Goal: Transaction & Acquisition: Purchase product/service

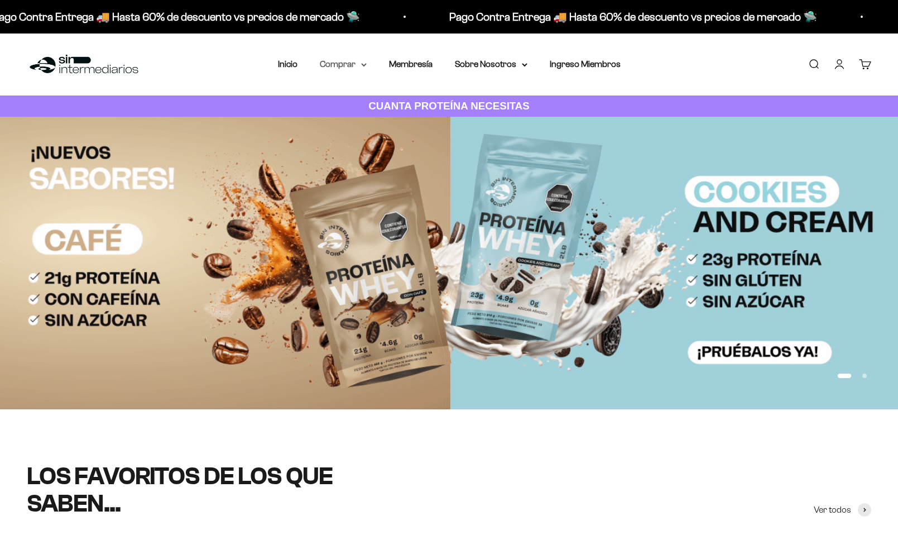
click at [359, 69] on summary "Comprar" at bounding box center [343, 64] width 47 height 15
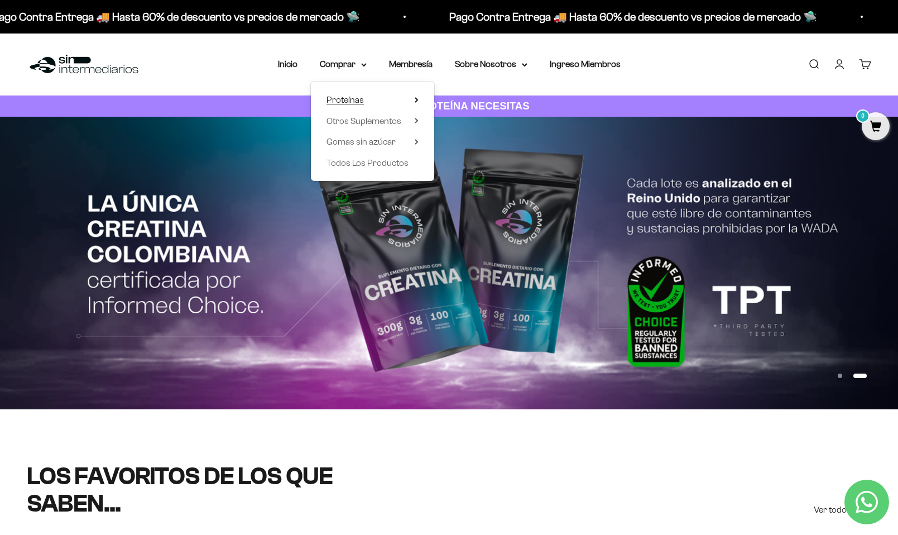
click at [393, 100] on summary "Proteínas" at bounding box center [373, 100] width 92 height 15
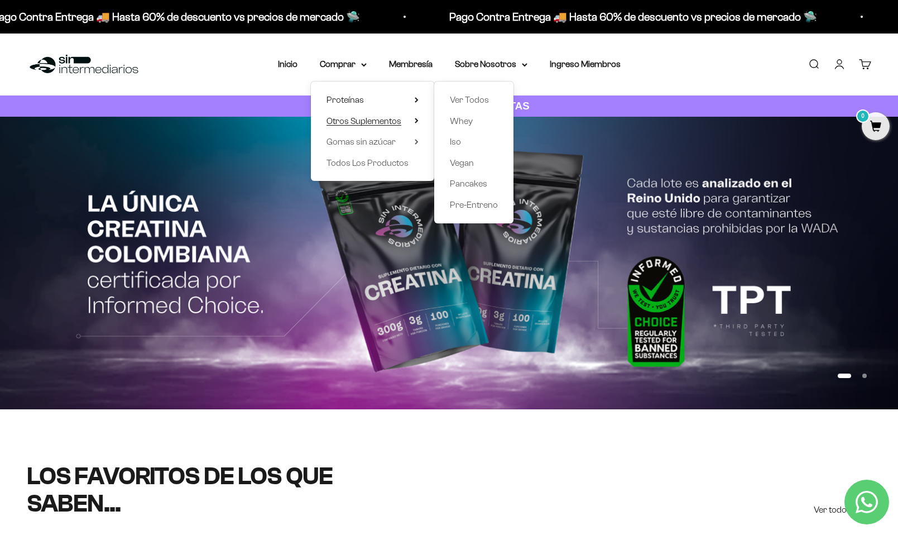
click at [398, 116] on span "Otros Suplementos" at bounding box center [364, 120] width 75 height 9
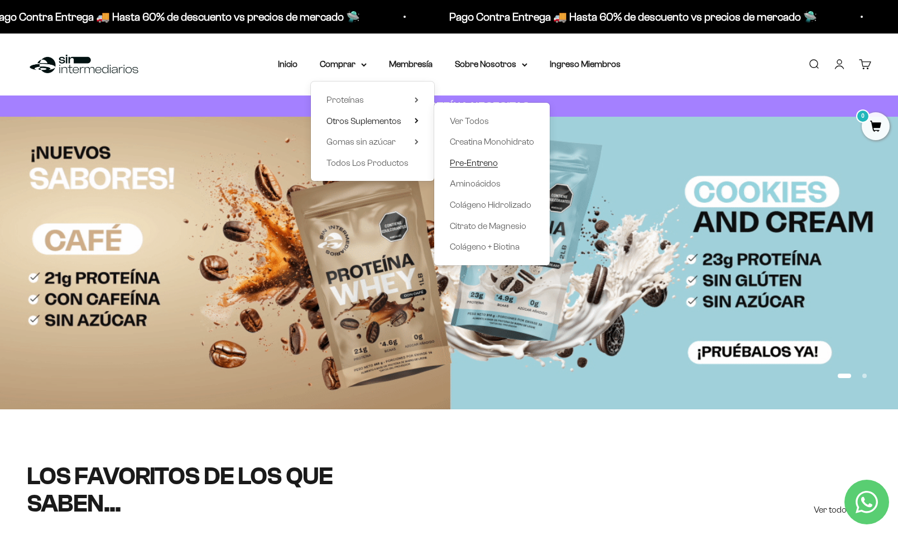
click at [487, 164] on span "Pre-Entreno" at bounding box center [474, 162] width 48 height 9
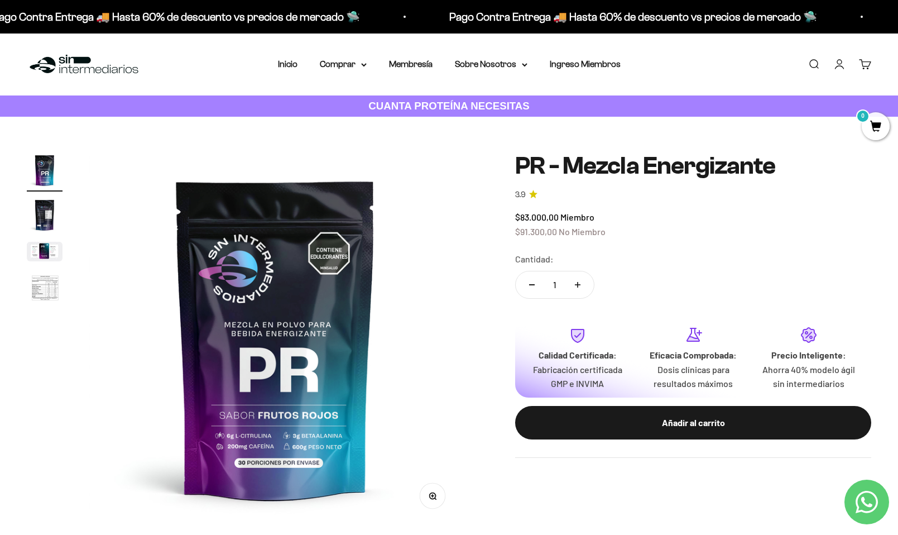
click at [55, 289] on img "Ir al artículo 4" at bounding box center [45, 288] width 36 height 37
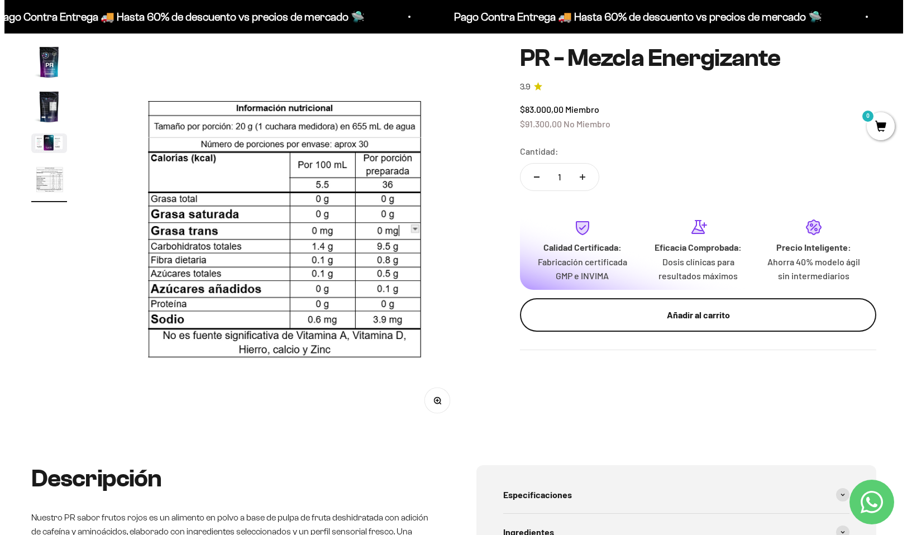
scroll to position [112, 0]
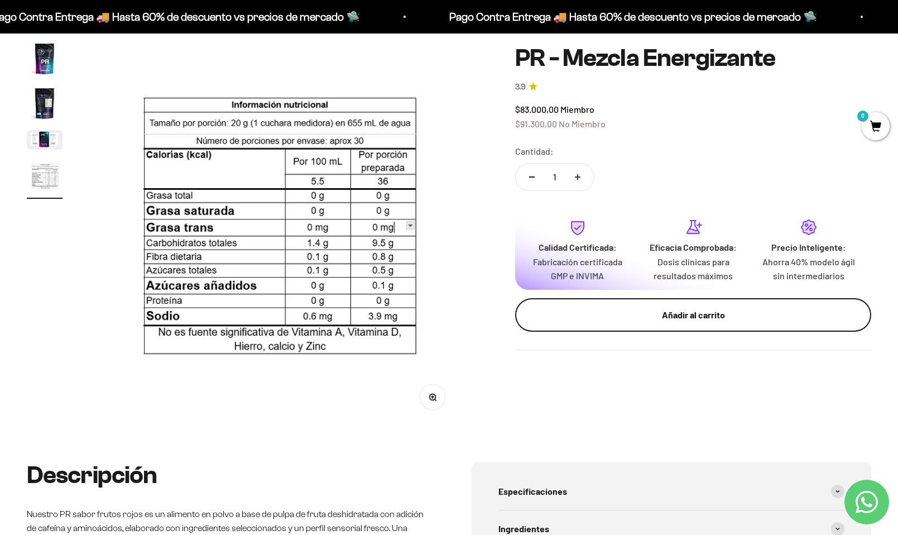
click at [681, 324] on button "Añadir al carrito" at bounding box center [693, 314] width 356 height 33
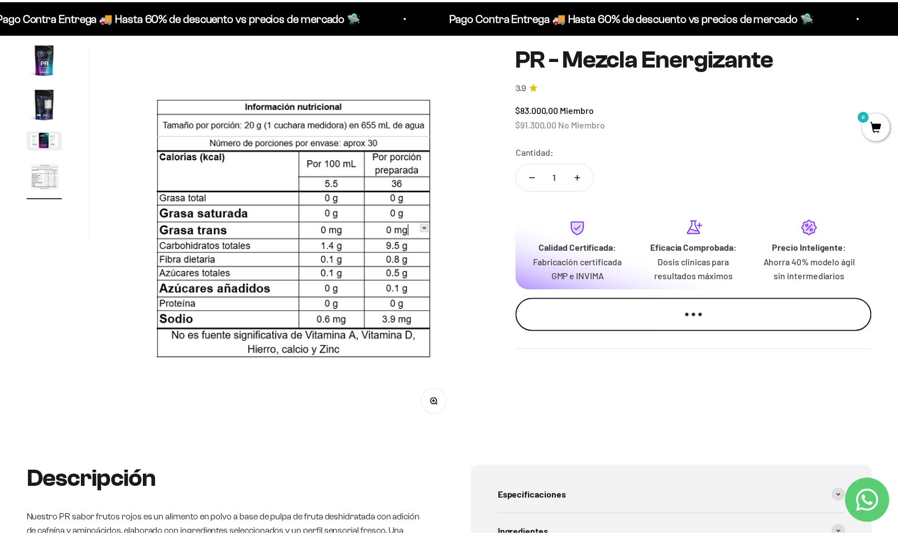
scroll to position [0, 1171]
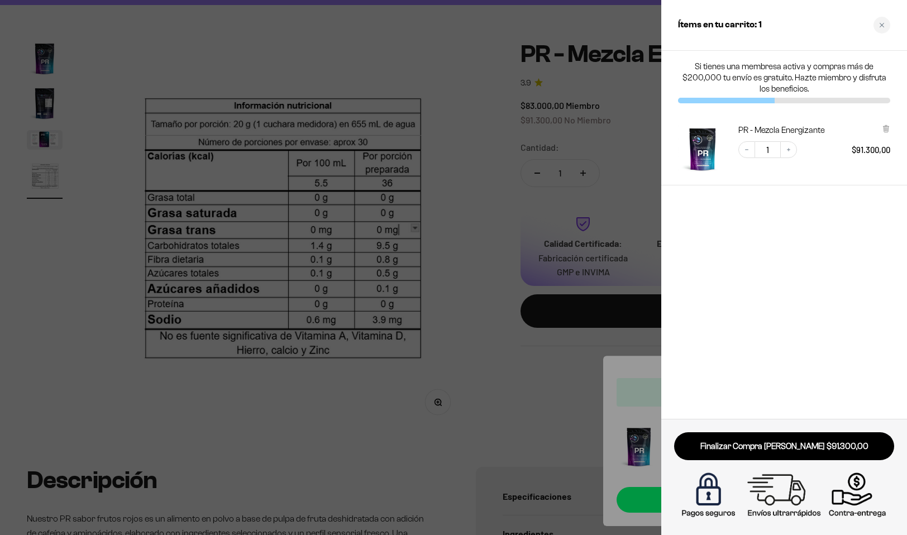
click at [478, 188] on div at bounding box center [453, 267] width 907 height 535
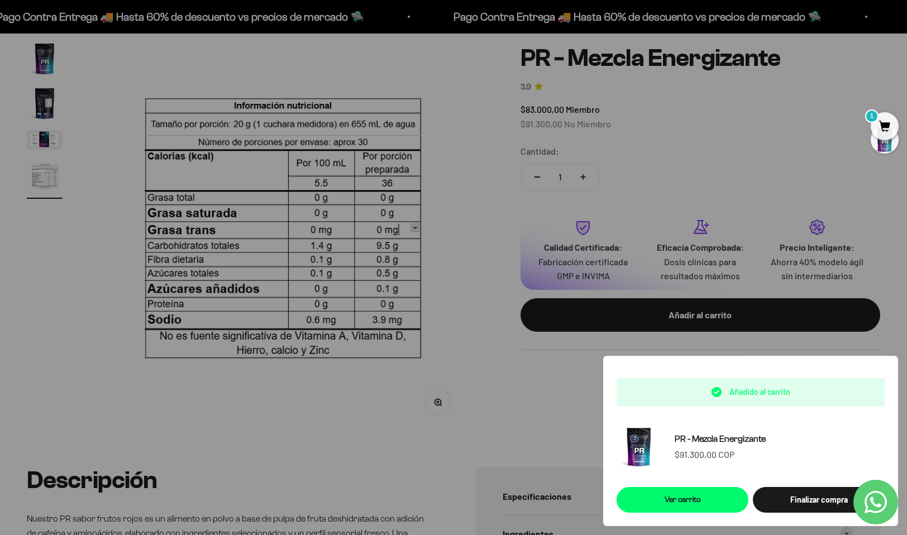
click at [586, 173] on div at bounding box center [453, 267] width 907 height 535
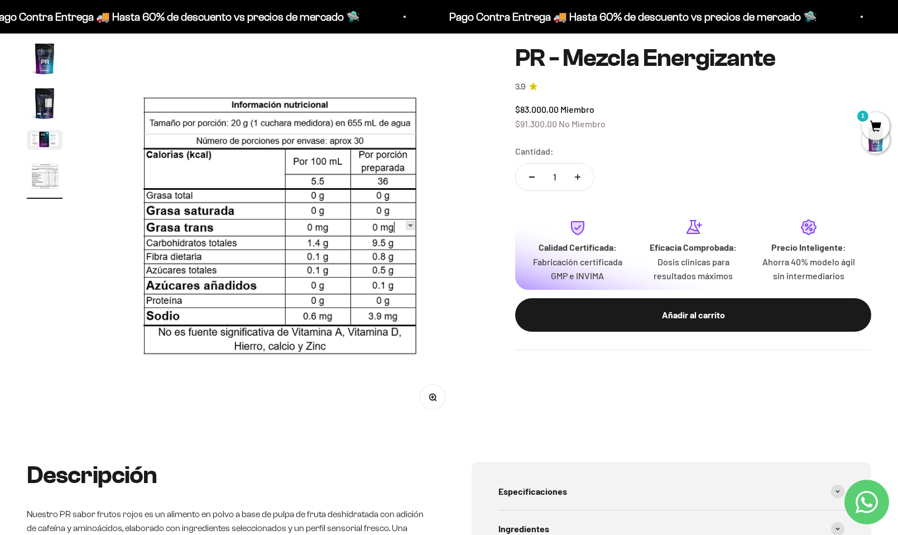
scroll to position [0, 0]
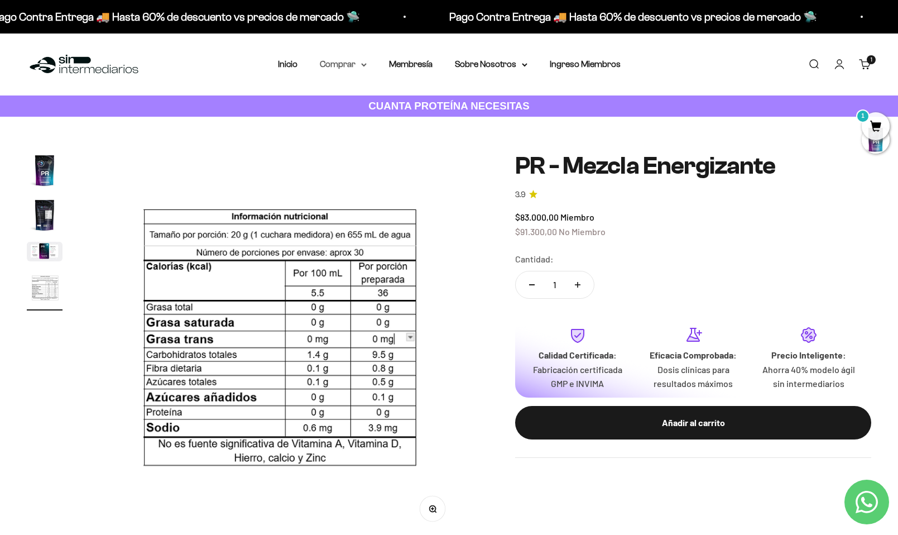
click at [346, 66] on summary "Comprar" at bounding box center [343, 64] width 47 height 15
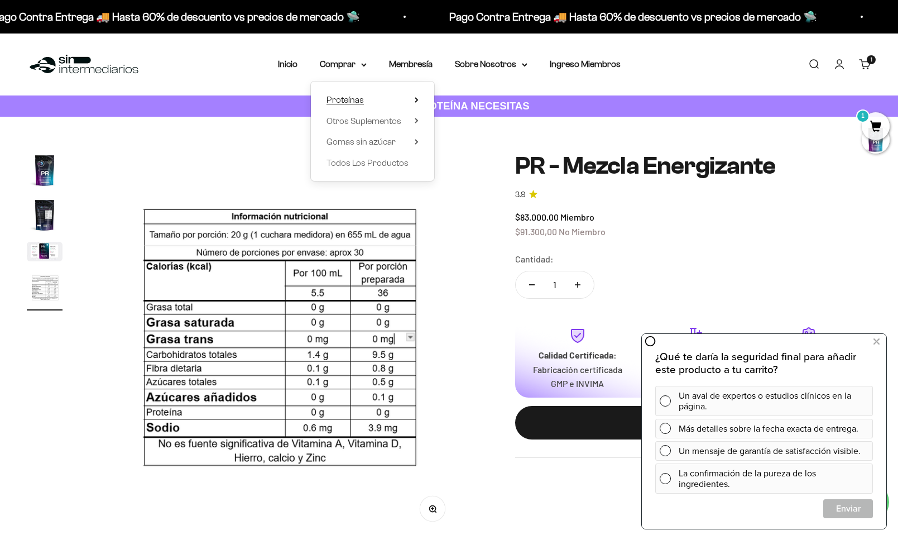
click at [416, 99] on icon at bounding box center [416, 100] width 2 height 4
click at [376, 118] on span "Otros Suplementos" at bounding box center [364, 120] width 75 height 9
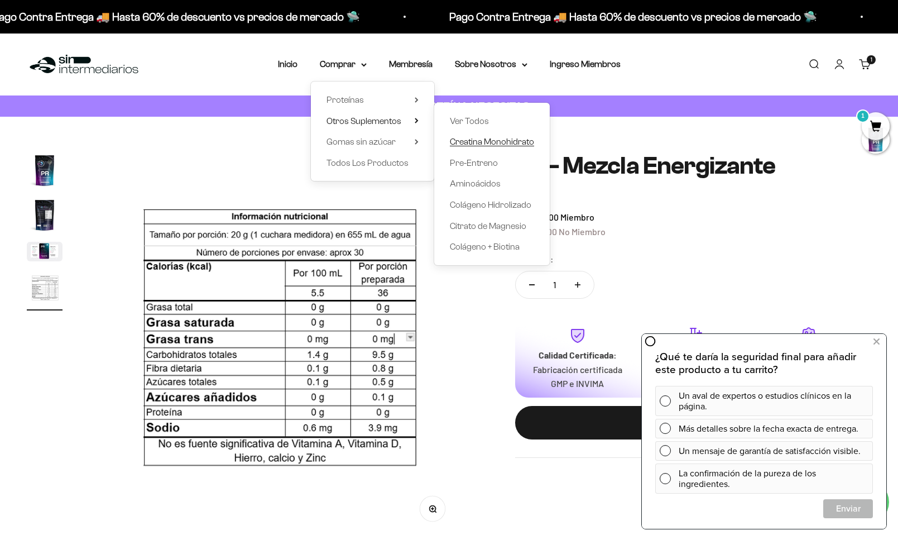
click at [487, 140] on span "Creatina Monohidrato" at bounding box center [492, 141] width 84 height 9
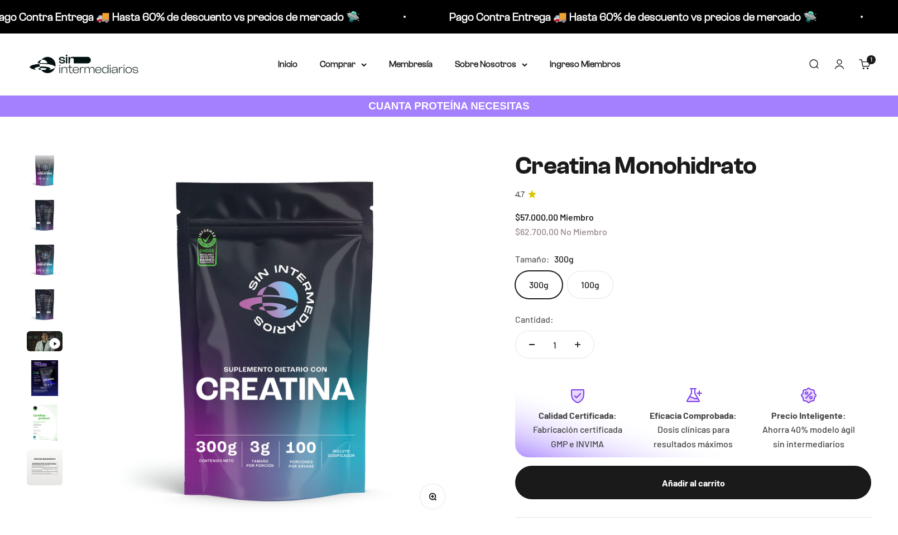
scroll to position [46, 0]
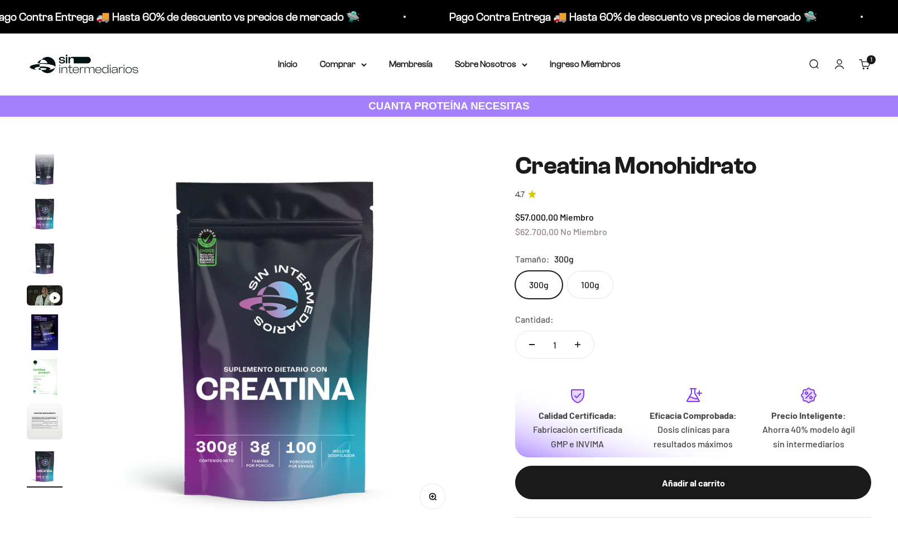
click at [592, 291] on label "100g" at bounding box center [590, 285] width 46 height 28
click at [515, 271] on input "100g" at bounding box center [515, 270] width 1 height 1
radio input "true"
click at [550, 290] on label "300g" at bounding box center [538, 285] width 47 height 28
click at [515, 271] on input "300g" at bounding box center [515, 270] width 1 height 1
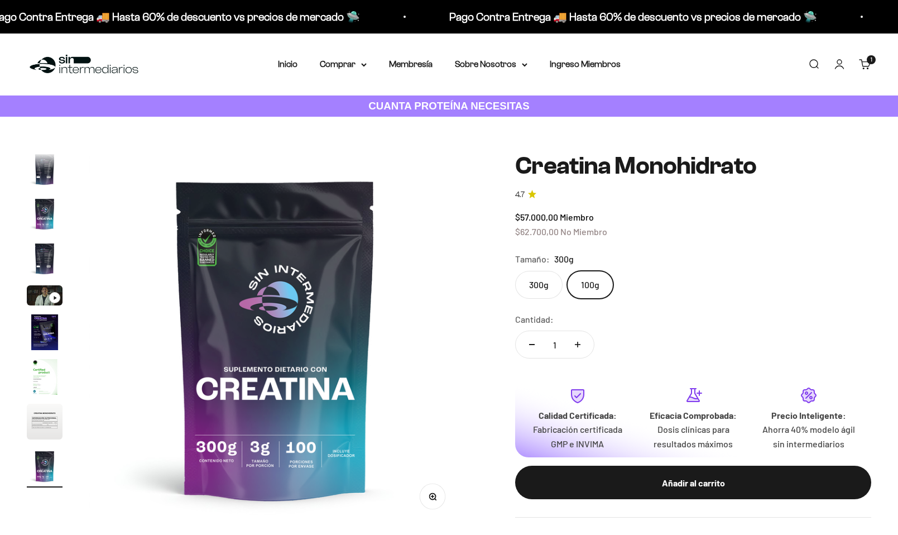
radio input "true"
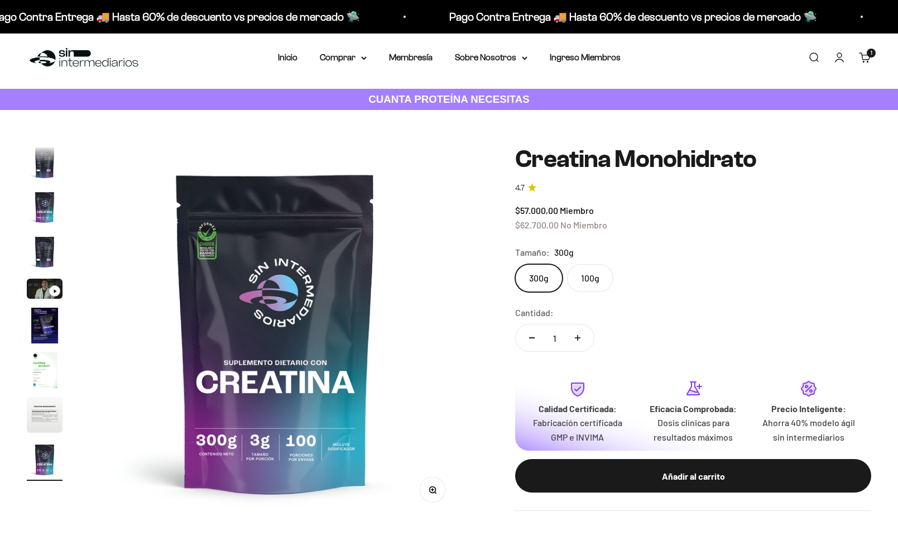
scroll to position [0, 0]
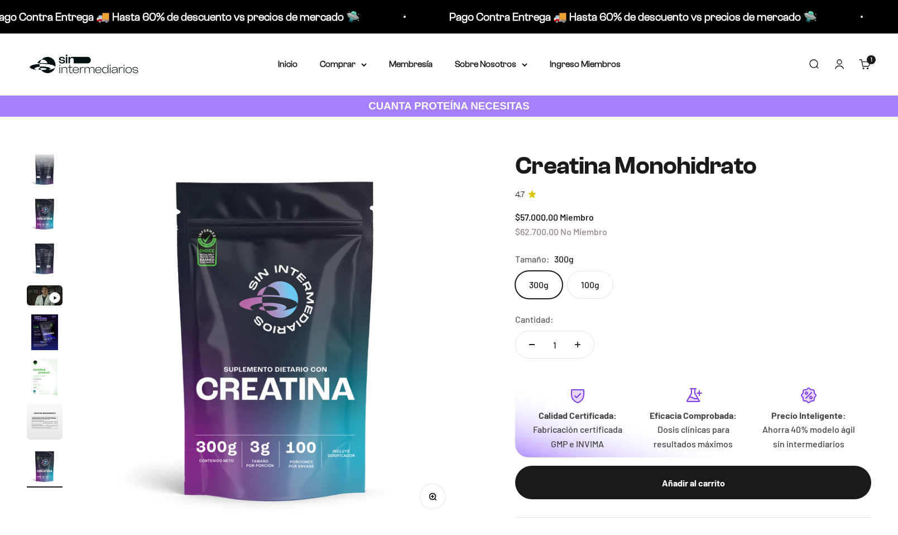
click at [603, 280] on label "100g" at bounding box center [590, 285] width 46 height 28
click at [515, 271] on input "100g" at bounding box center [515, 270] width 1 height 1
radio input "true"
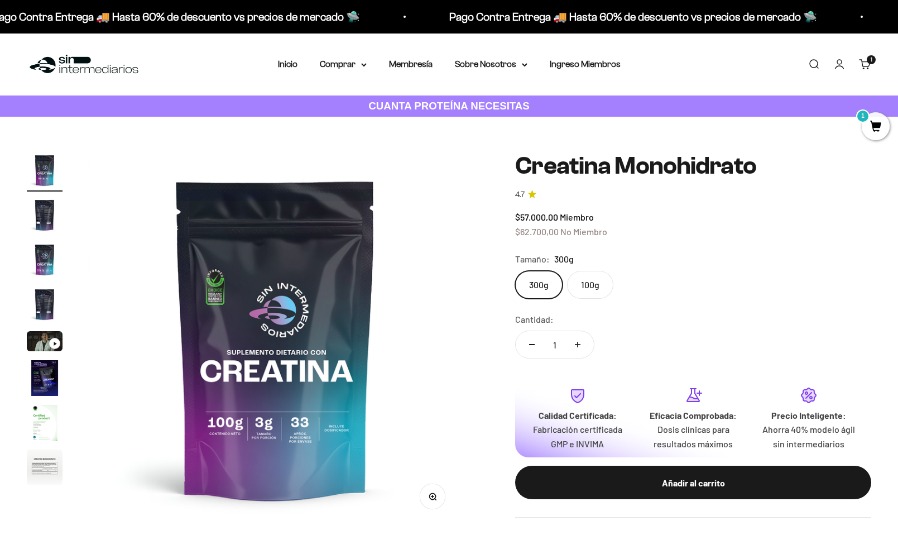
click at [589, 284] on label "100g" at bounding box center [590, 285] width 46 height 28
click at [515, 271] on input "100g" at bounding box center [515, 270] width 1 height 1
click at [548, 281] on label "300g" at bounding box center [538, 285] width 47 height 28
click at [515, 271] on input "300g" at bounding box center [515, 270] width 1 height 1
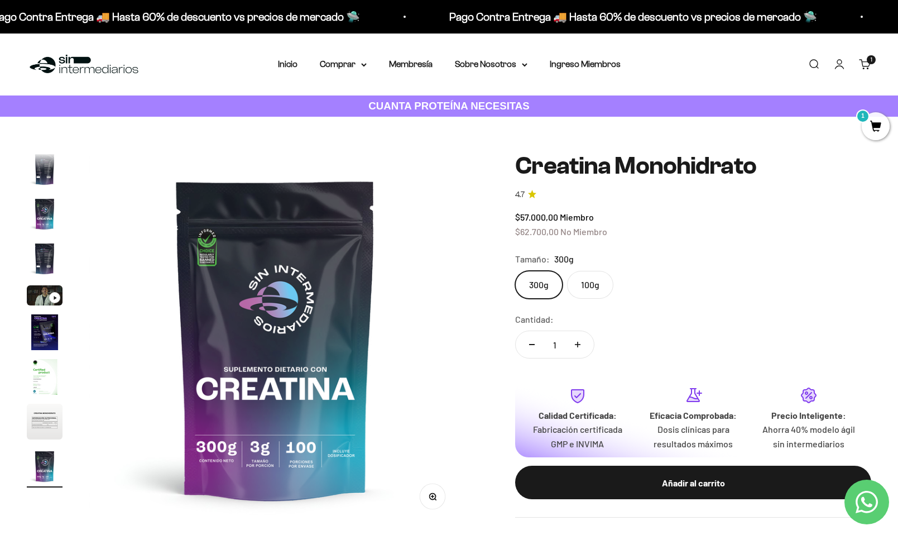
click at [596, 293] on label "100g" at bounding box center [590, 285] width 46 height 28
click at [515, 271] on input "100g" at bounding box center [515, 270] width 1 height 1
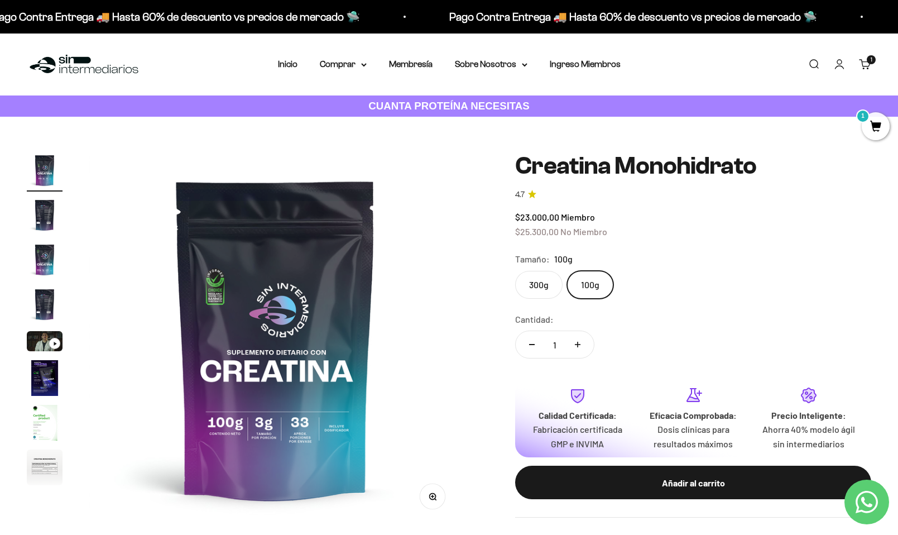
click at [556, 289] on label "300g" at bounding box center [538, 285] width 47 height 28
click at [515, 271] on input "300g" at bounding box center [515, 270] width 1 height 1
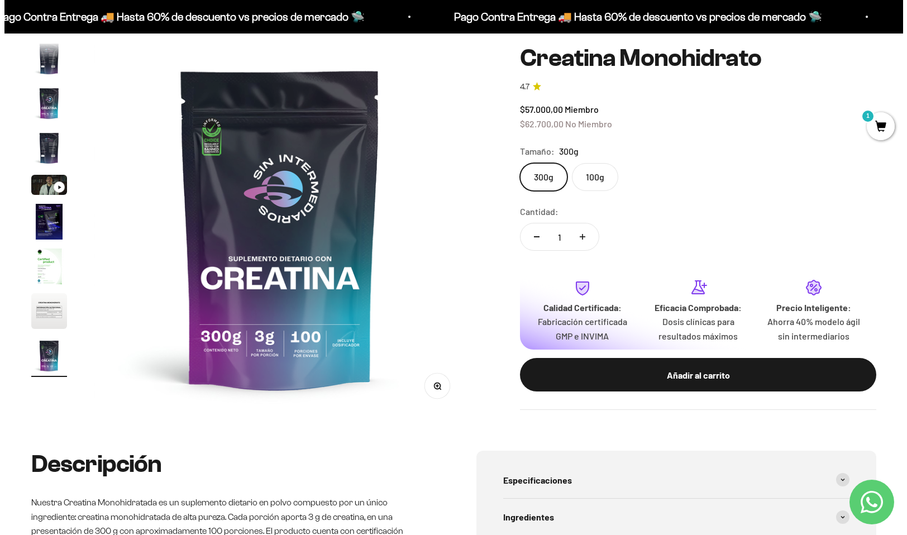
scroll to position [112, 0]
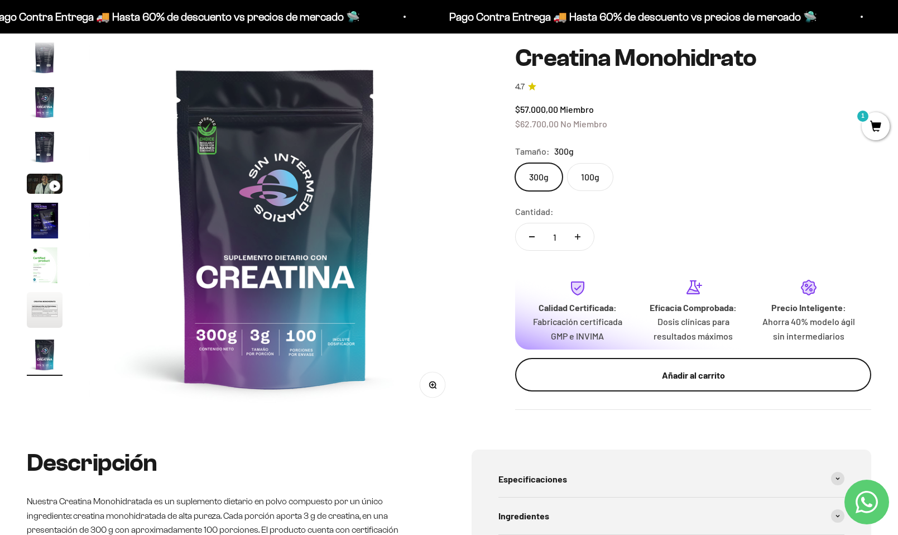
click at [711, 384] on button "Añadir al carrito" at bounding box center [693, 374] width 356 height 33
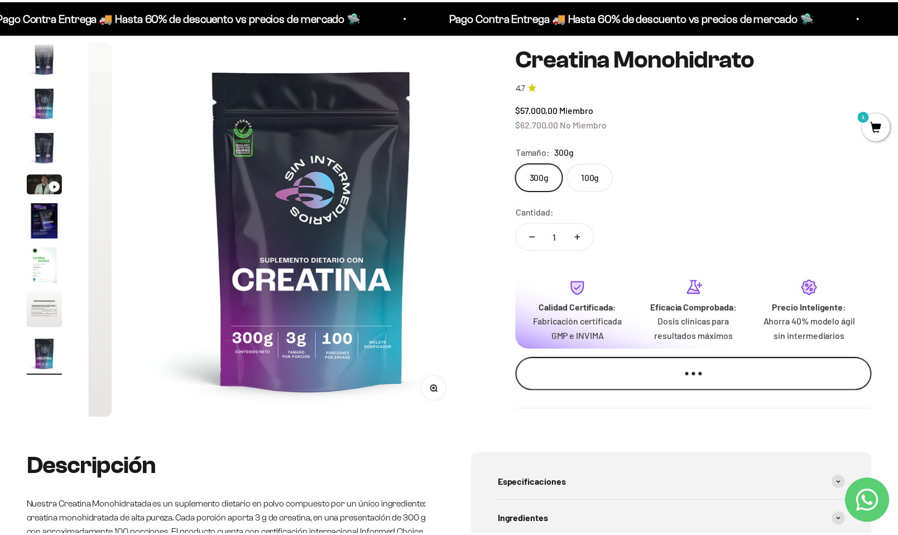
scroll to position [0, 3124]
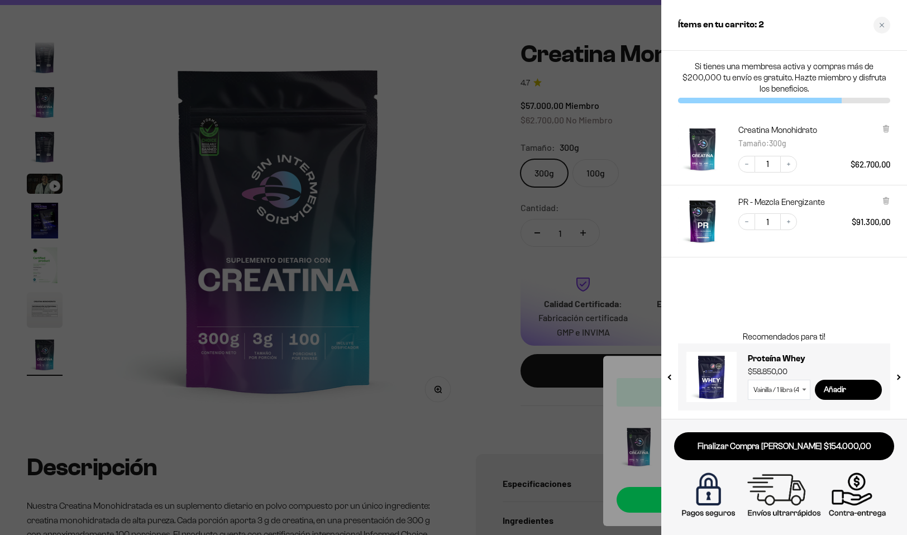
click at [519, 247] on div at bounding box center [453, 267] width 907 height 535
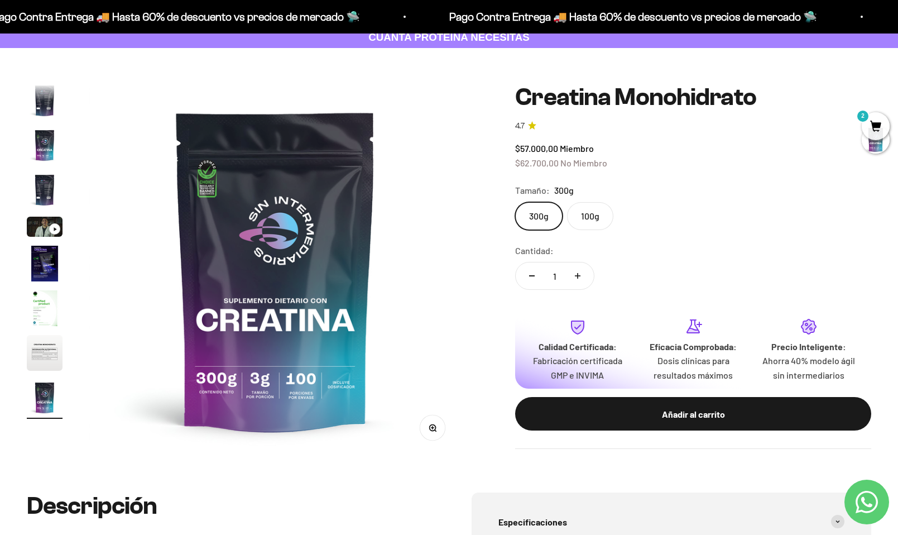
scroll to position [0, 0]
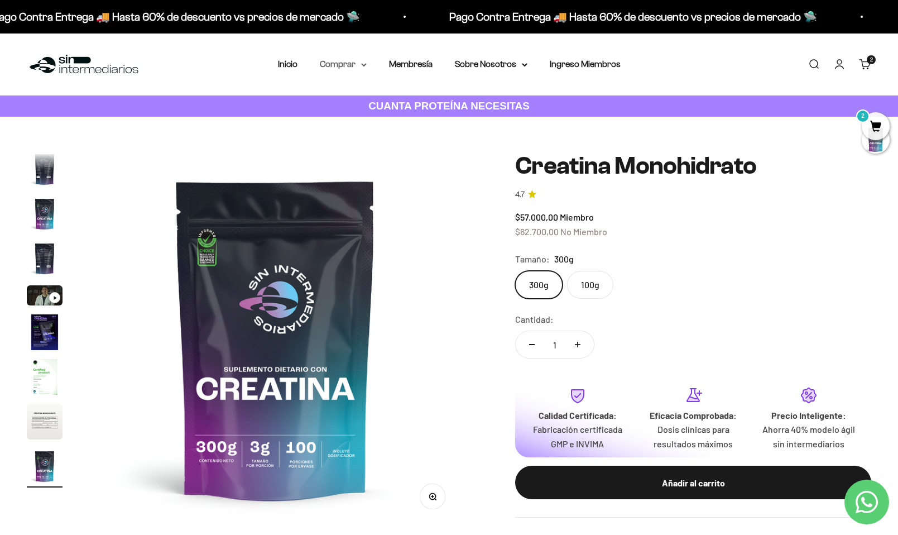
click at [346, 57] on summary "Comprar" at bounding box center [343, 64] width 47 height 15
click at [413, 97] on summary "Proteínas" at bounding box center [373, 100] width 92 height 15
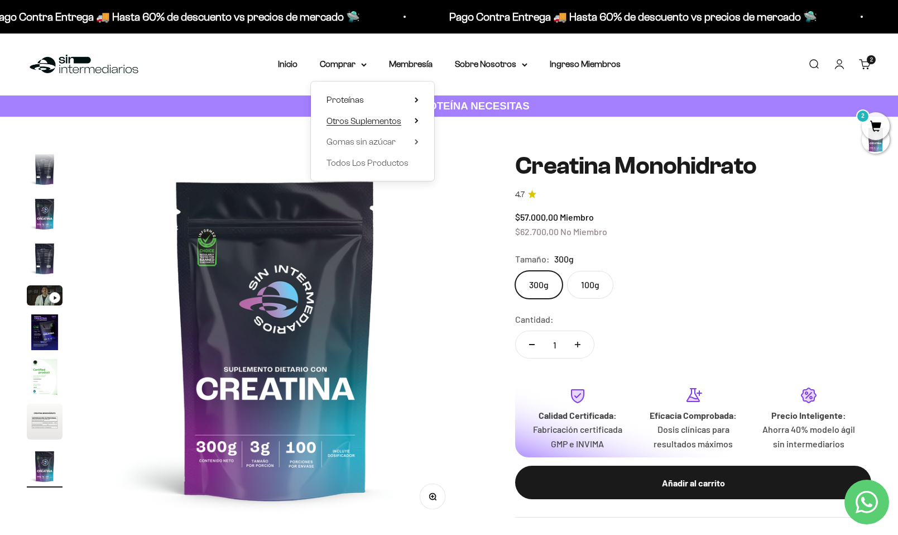
click at [414, 124] on summary "Otros Suplementos" at bounding box center [373, 121] width 92 height 15
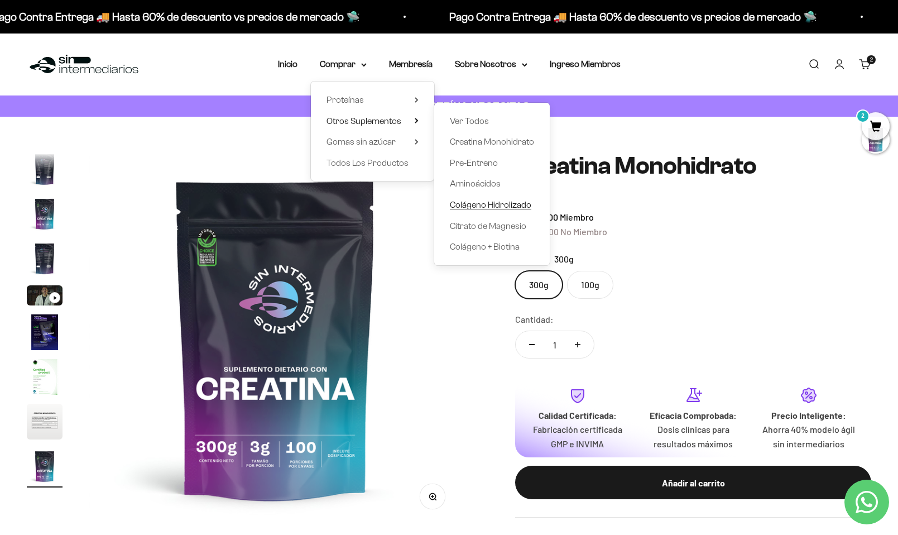
click at [495, 204] on span "Colágeno Hidrolizado" at bounding box center [491, 204] width 82 height 9
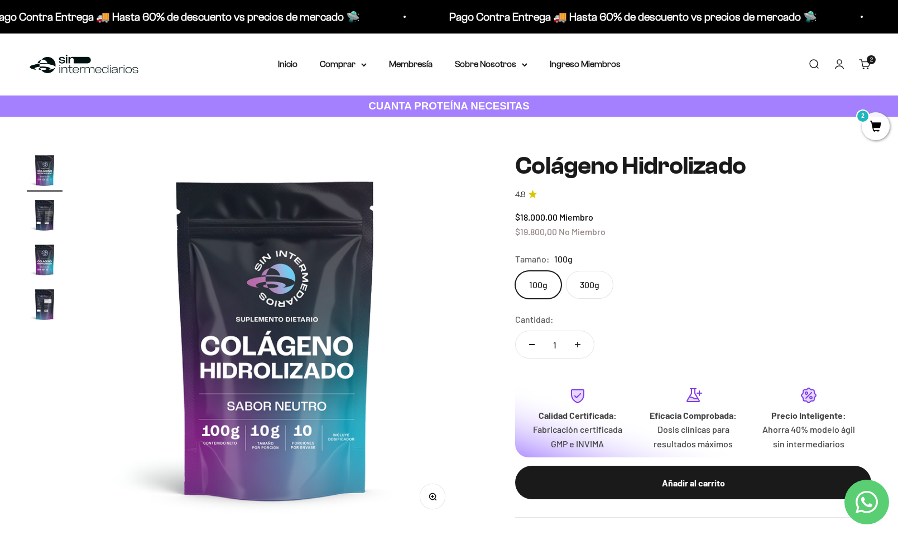
click at [600, 288] on label "300g" at bounding box center [589, 285] width 47 height 28
click at [515, 271] on input "300g" at bounding box center [515, 270] width 1 height 1
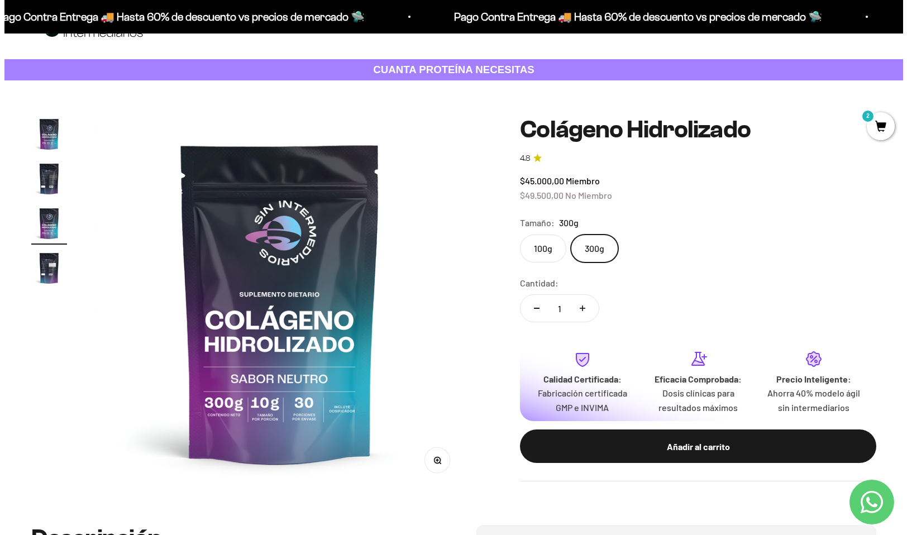
scroll to position [56, 0]
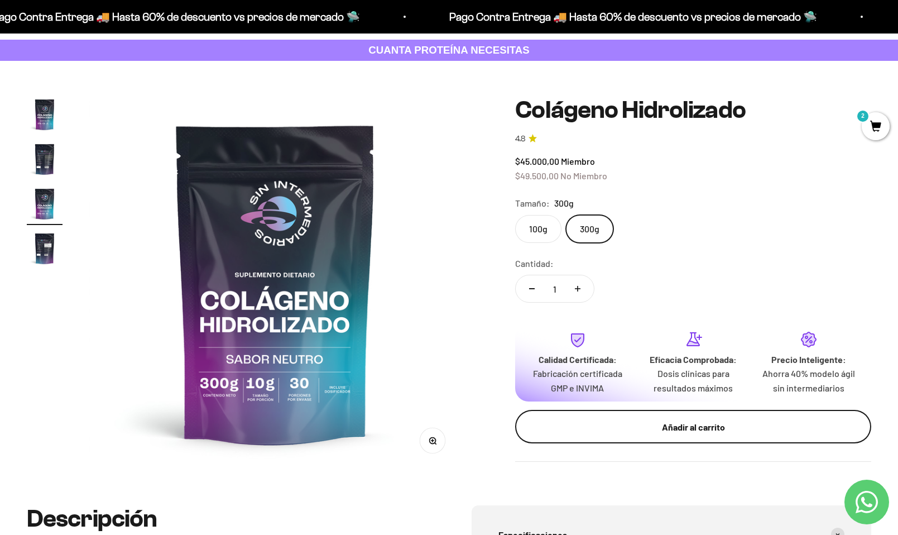
click at [720, 430] on div "Añadir al carrito" at bounding box center [694, 427] width 312 height 15
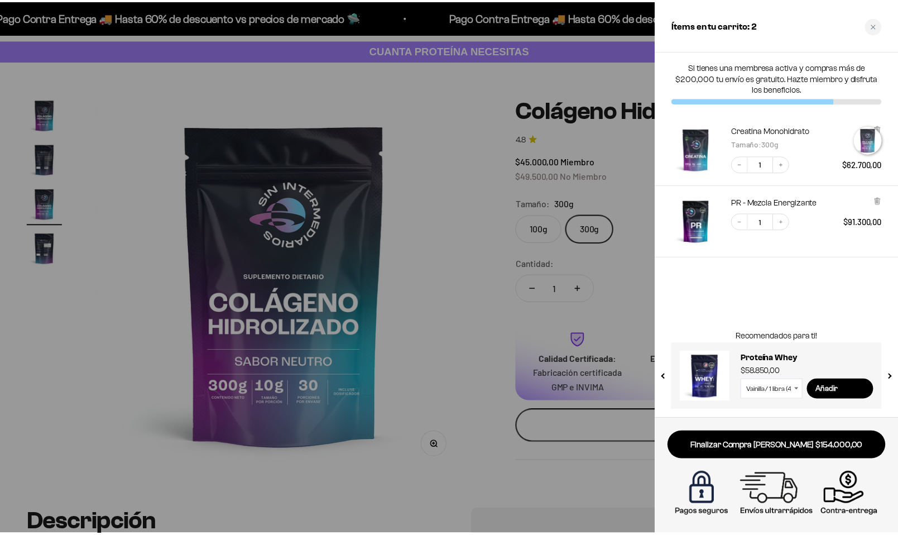
scroll to position [0, 781]
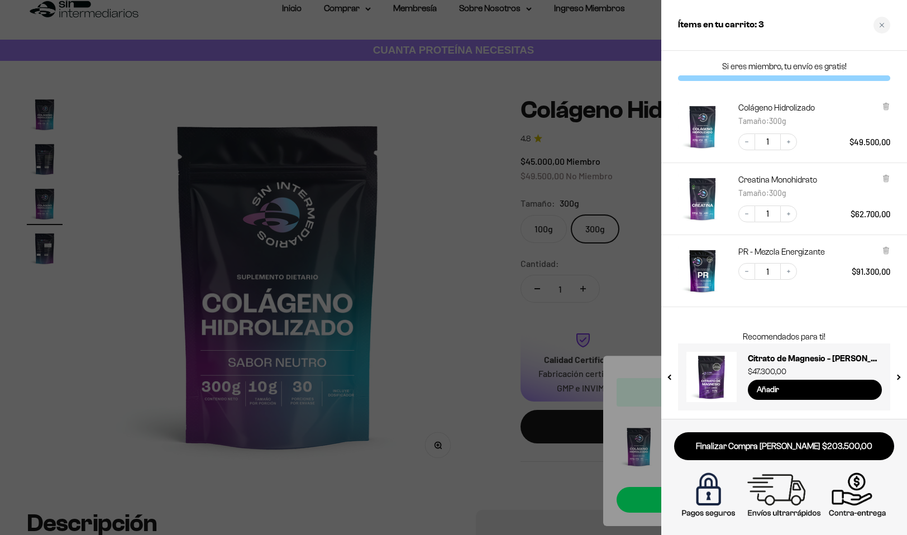
click at [516, 241] on div at bounding box center [453, 267] width 907 height 535
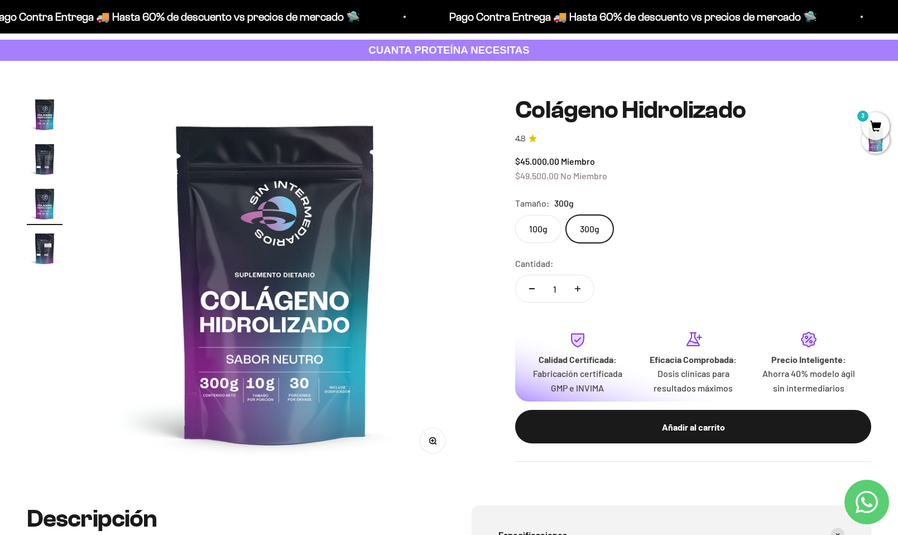
scroll to position [0, 0]
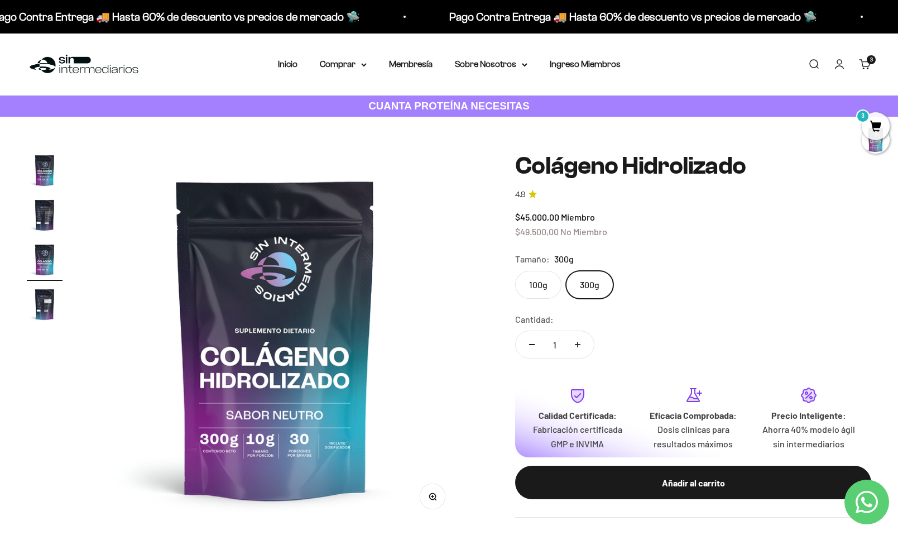
click at [369, 63] on nav "Inicio Comprar Proteínas Ver Todos Whey Iso Vegan" at bounding box center [449, 64] width 343 height 15
click at [361, 64] on summary "Comprar" at bounding box center [343, 64] width 47 height 15
click at [395, 102] on summary "Proteínas" at bounding box center [373, 100] width 92 height 15
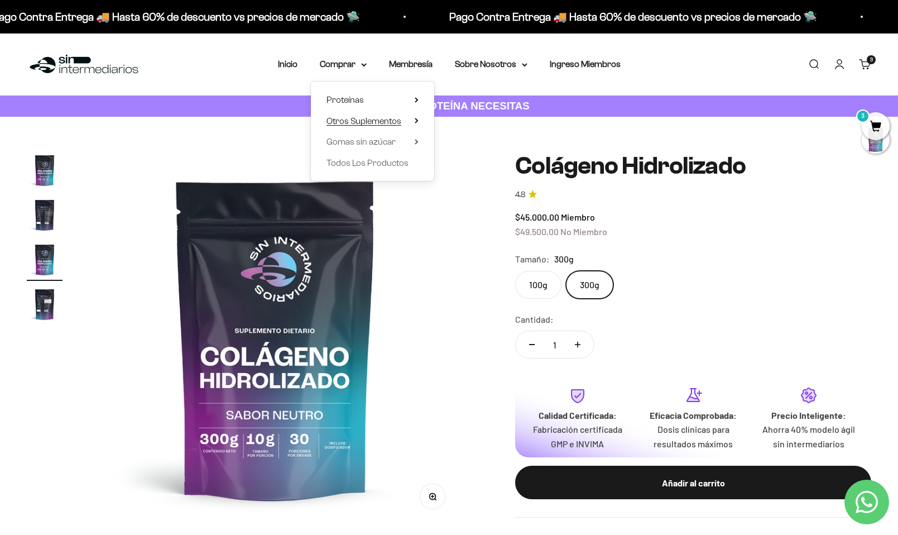
click at [402, 123] on summary "Otros Suplementos" at bounding box center [373, 121] width 92 height 15
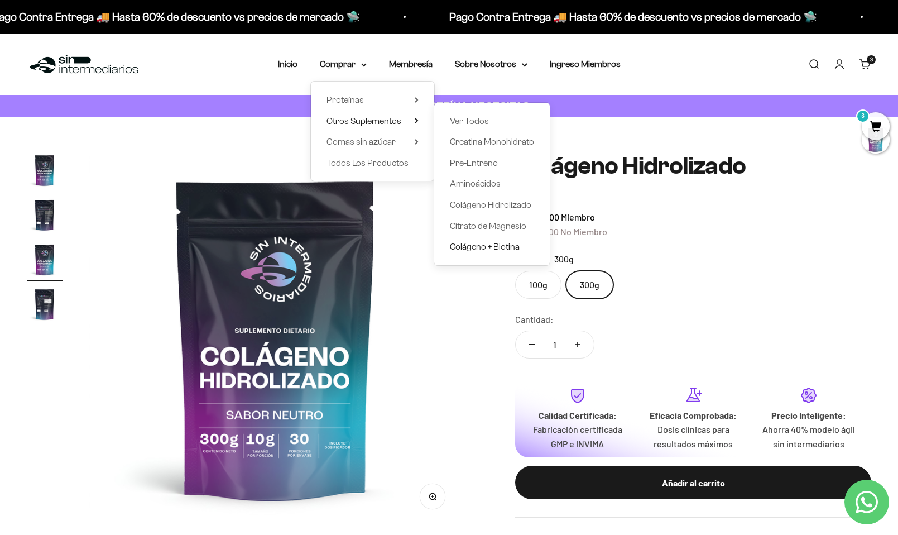
click at [500, 247] on span "Colágeno + Biotina" at bounding box center [485, 246] width 70 height 9
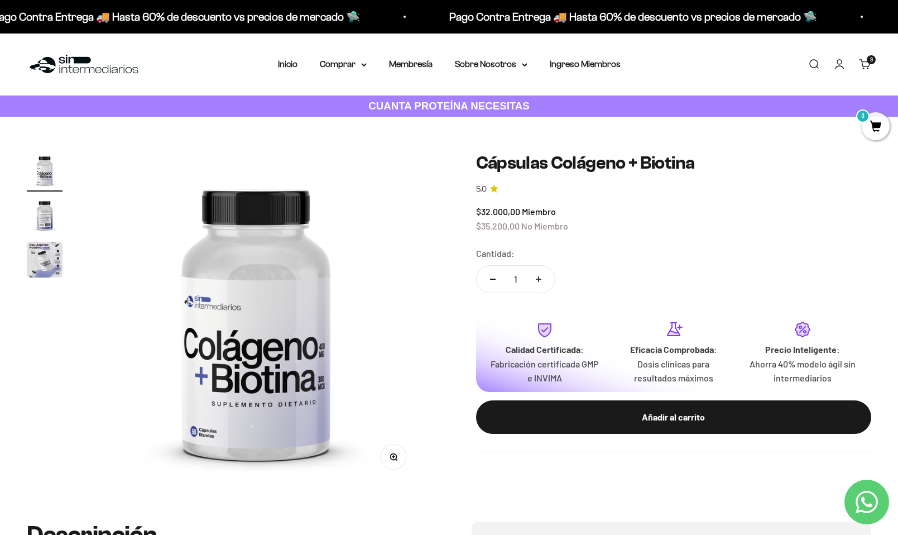
click at [44, 224] on img "Ir al artículo 2" at bounding box center [45, 215] width 36 height 36
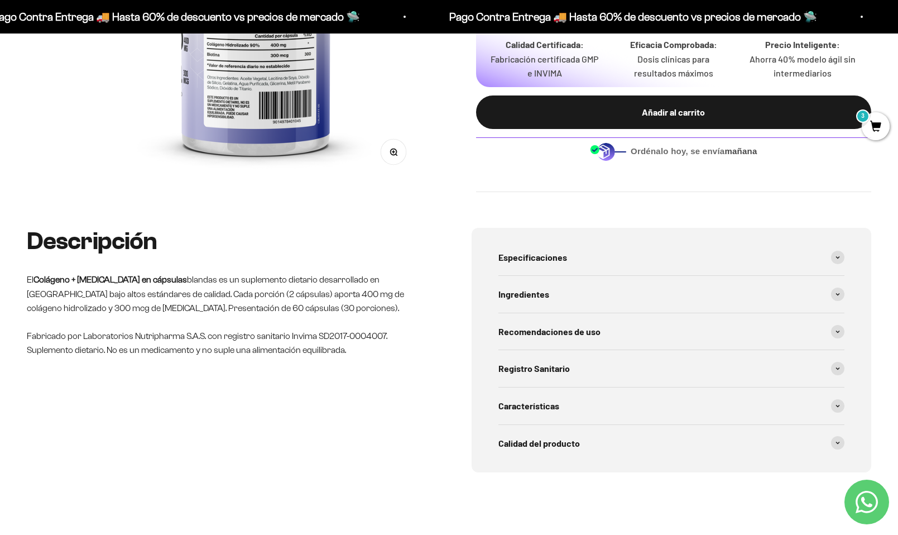
scroll to position [335, 0]
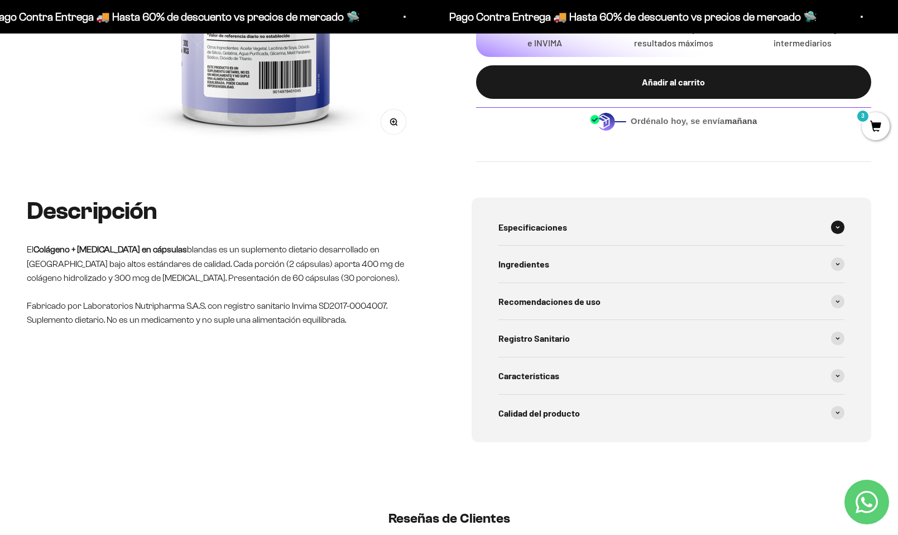
click at [553, 214] on div "Especificaciones" at bounding box center [672, 227] width 347 height 37
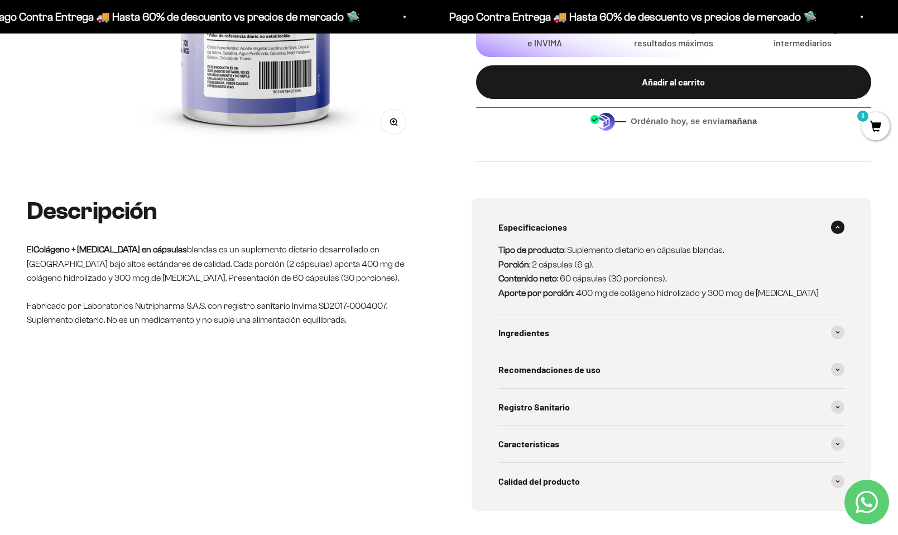
click at [565, 225] on span "Especificaciones" at bounding box center [533, 227] width 69 height 15
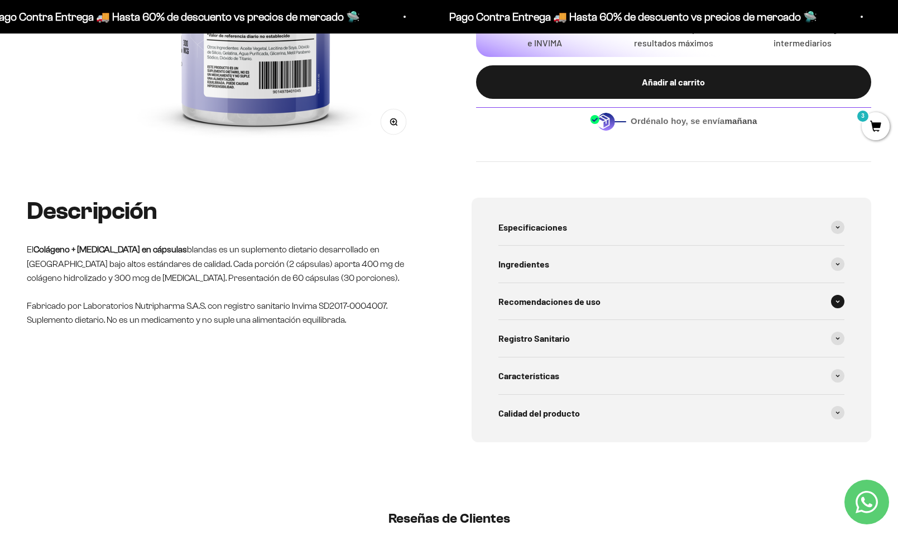
click at [555, 311] on div "Recomendaciones de uso" at bounding box center [672, 301] width 347 height 37
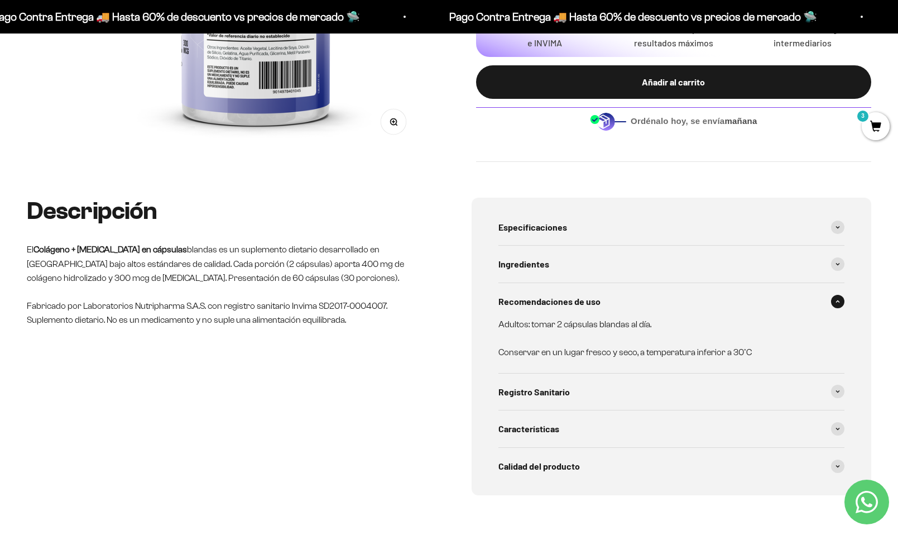
click at [616, 290] on div "Recomendaciones de uso" at bounding box center [672, 301] width 347 height 37
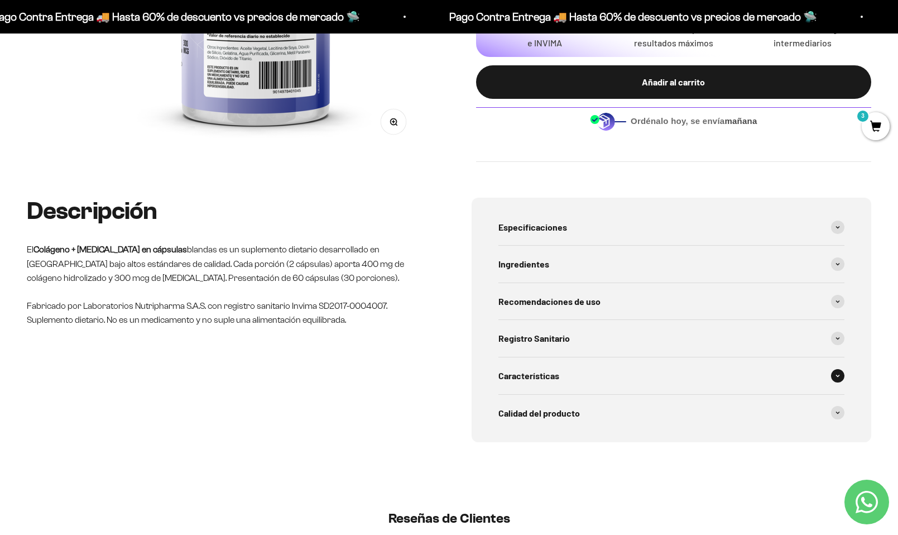
click at [582, 384] on div "Características" at bounding box center [672, 375] width 347 height 37
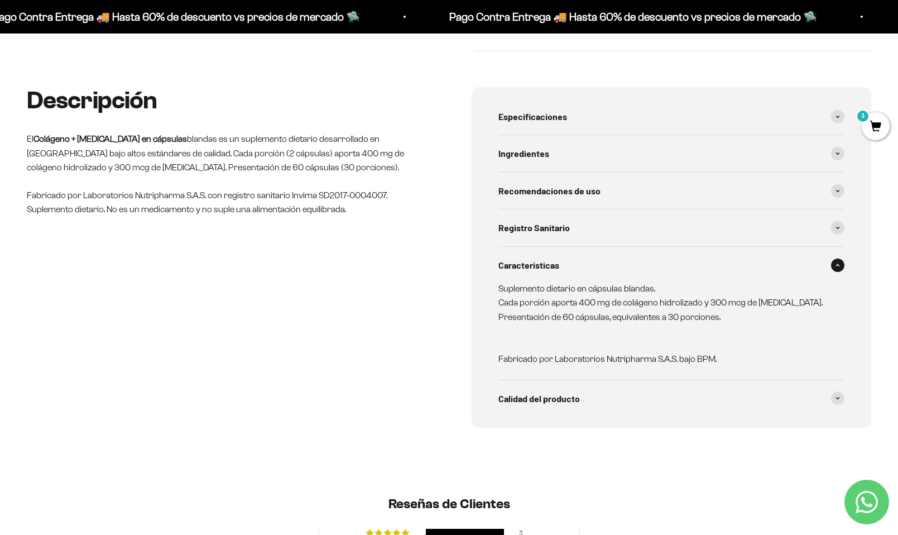
scroll to position [447, 0]
click at [562, 231] on span "Registro Sanitario" at bounding box center [534, 226] width 71 height 15
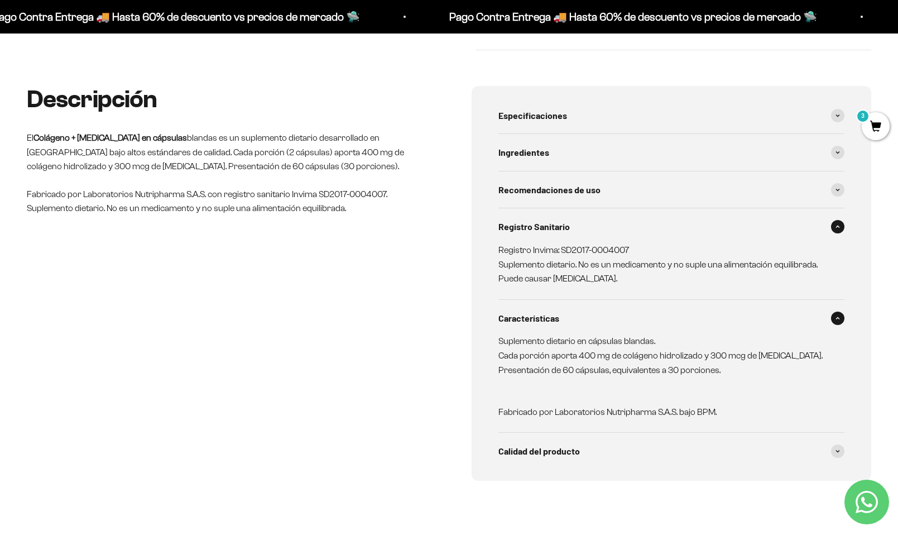
click at [560, 234] on div "Registro Sanitario" at bounding box center [672, 226] width 347 height 37
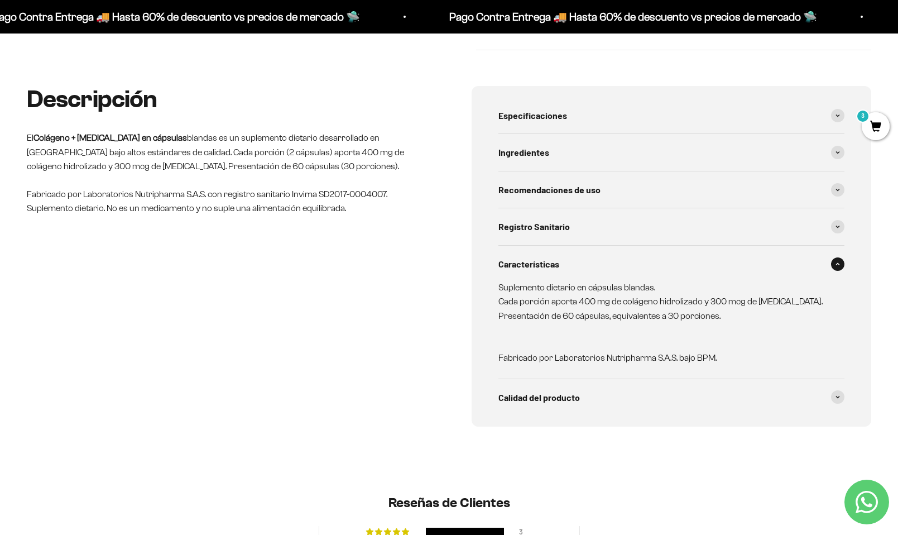
click at [562, 254] on div "Características" at bounding box center [672, 264] width 347 height 37
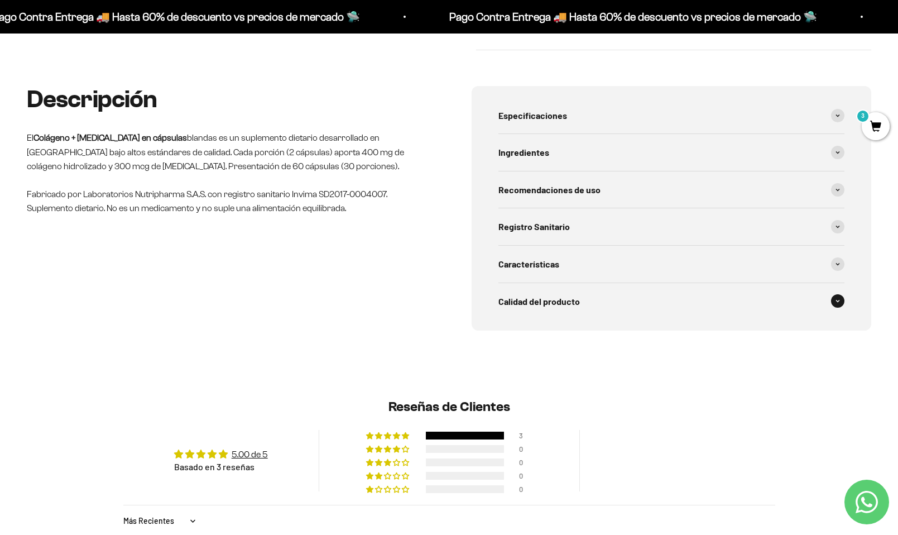
click at [571, 302] on span "Calidad del producto" at bounding box center [540, 301] width 82 height 15
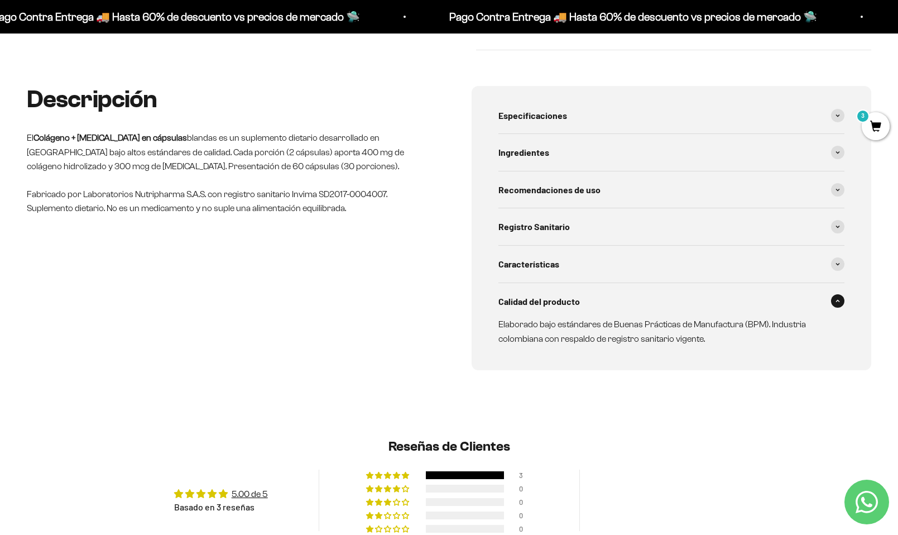
click at [643, 298] on div "Calidad del producto" at bounding box center [672, 301] width 347 height 37
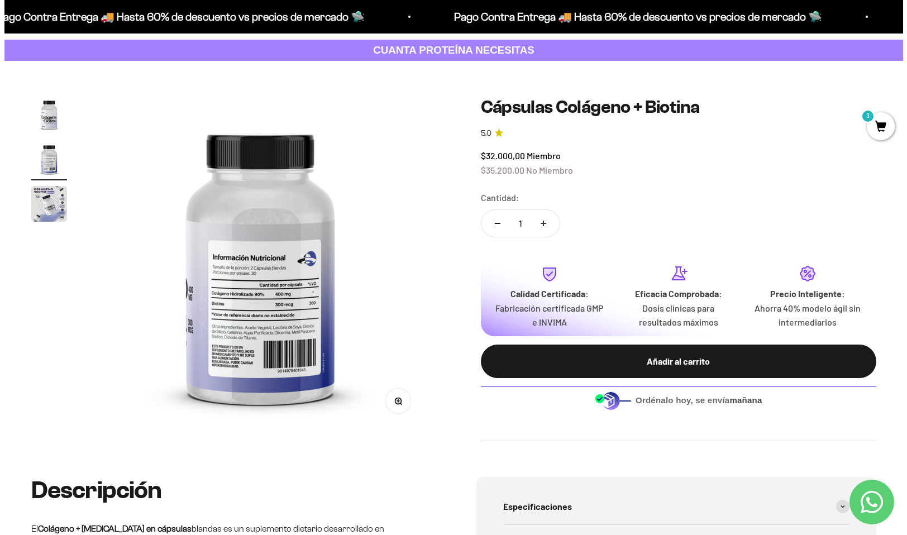
scroll to position [0, 0]
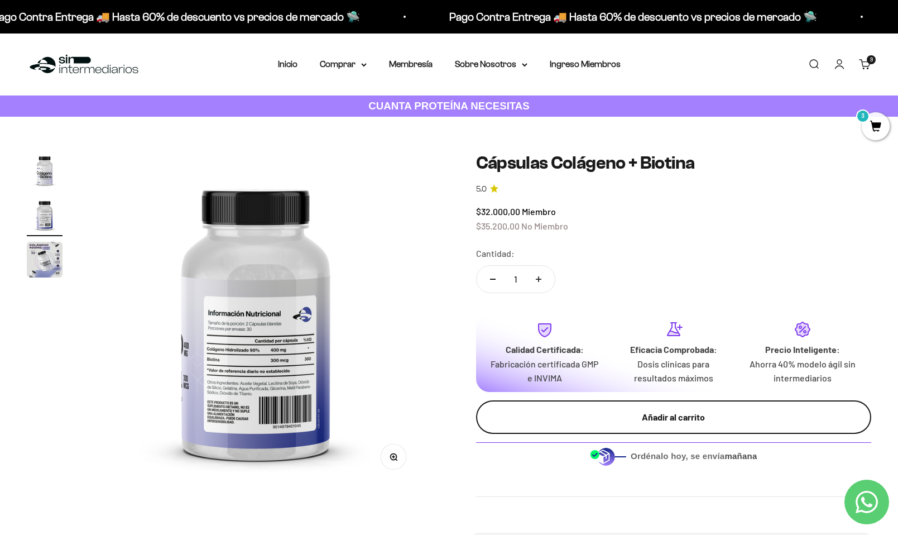
click at [675, 423] on div "Añadir al carrito" at bounding box center [674, 417] width 351 height 15
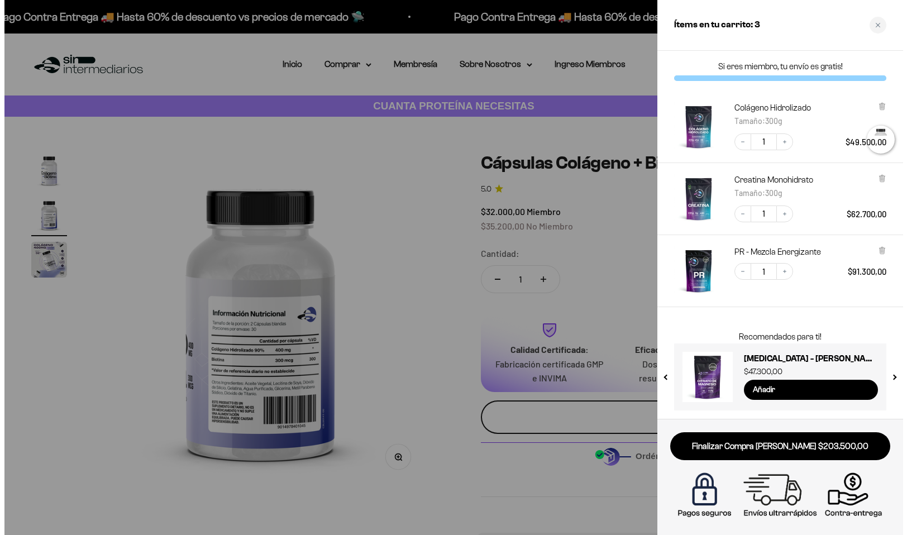
scroll to position [0, 351]
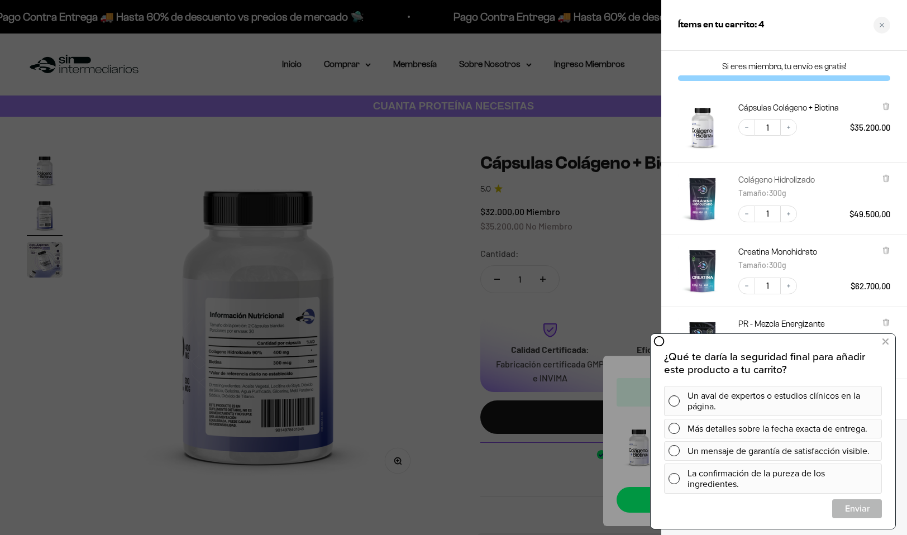
click at [770, 183] on link "Colágeno Hidrolizado" at bounding box center [776, 179] width 76 height 11
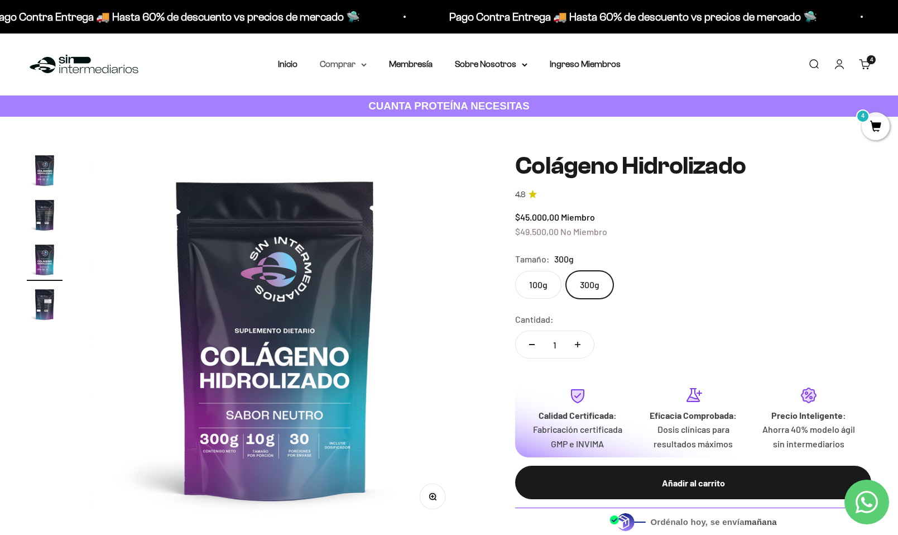
click at [353, 68] on summary "Comprar" at bounding box center [343, 64] width 47 height 15
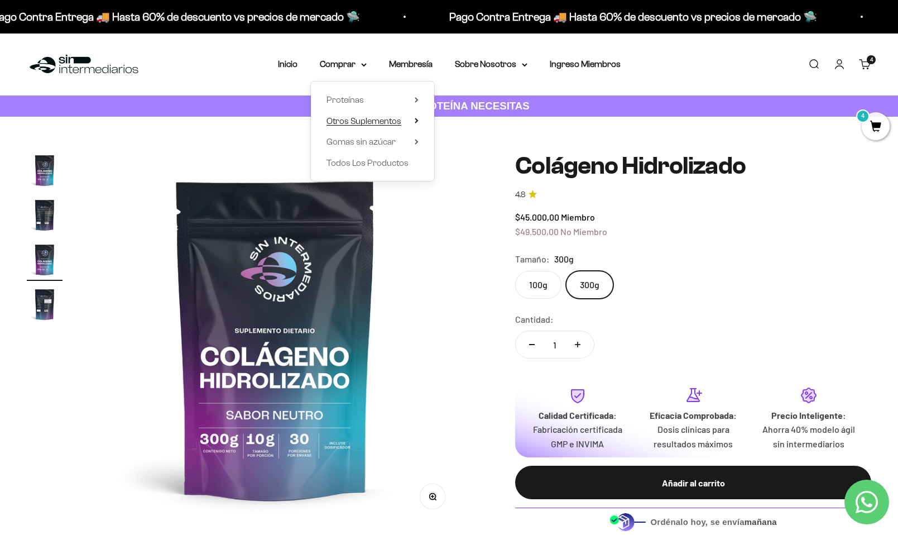
click at [381, 127] on span "Otros Suplementos" at bounding box center [364, 121] width 75 height 15
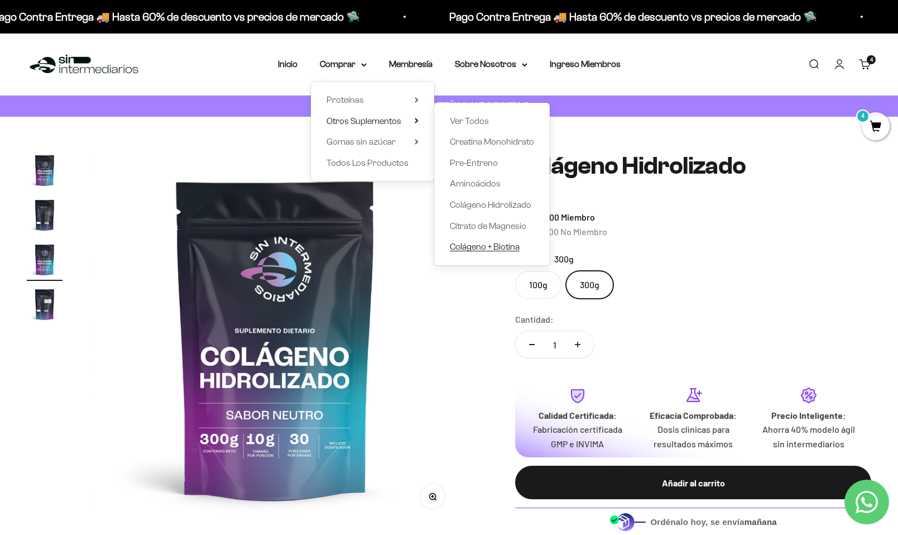
click at [489, 245] on span "Colágeno + Biotina" at bounding box center [485, 246] width 70 height 9
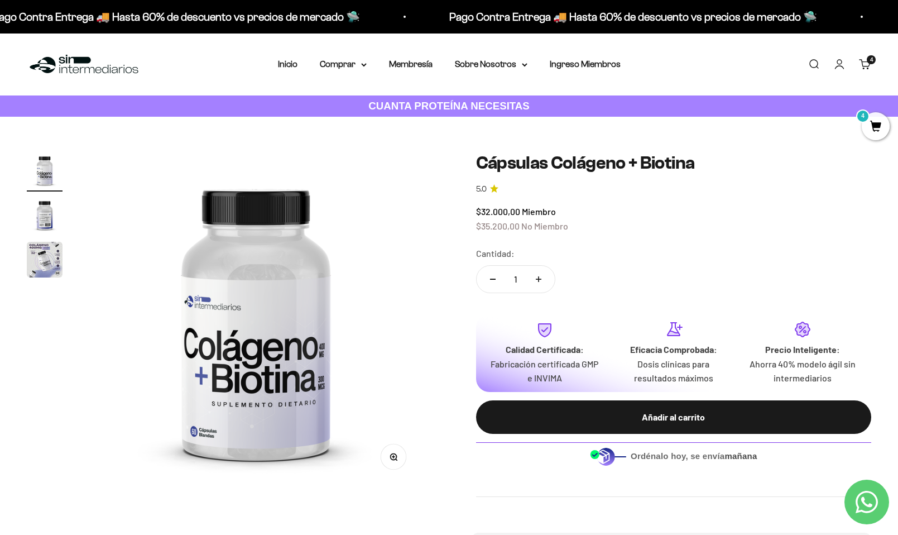
click at [888, 134] on div "4" at bounding box center [876, 126] width 28 height 28
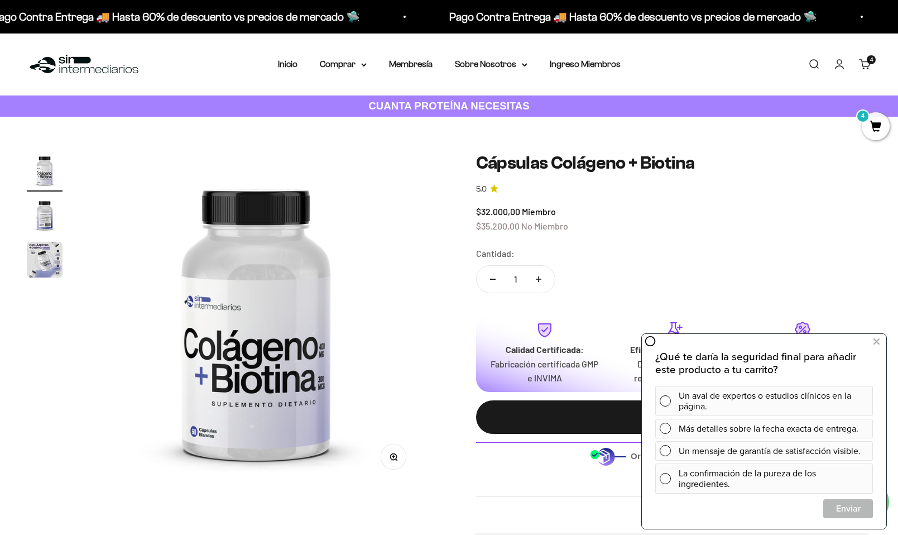
click at [883, 133] on span "4" at bounding box center [876, 126] width 28 height 28
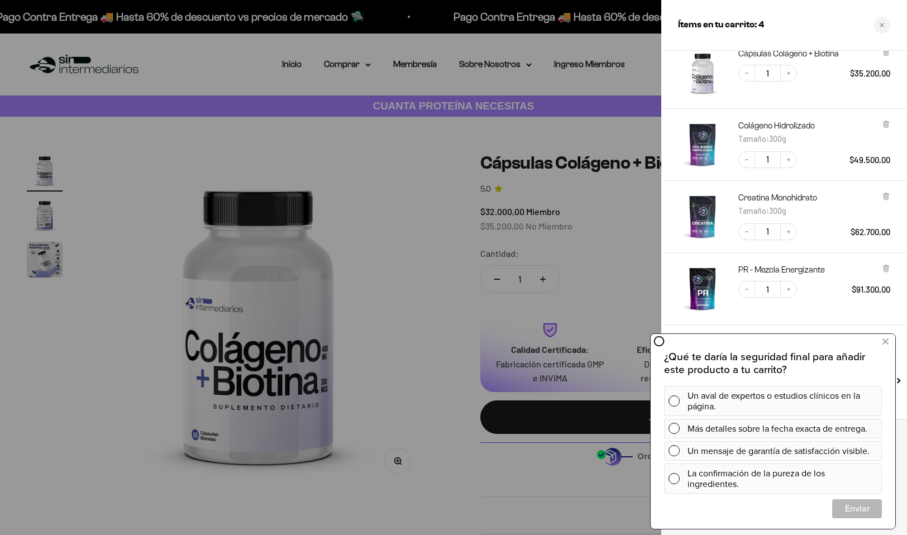
scroll to position [58, 0]
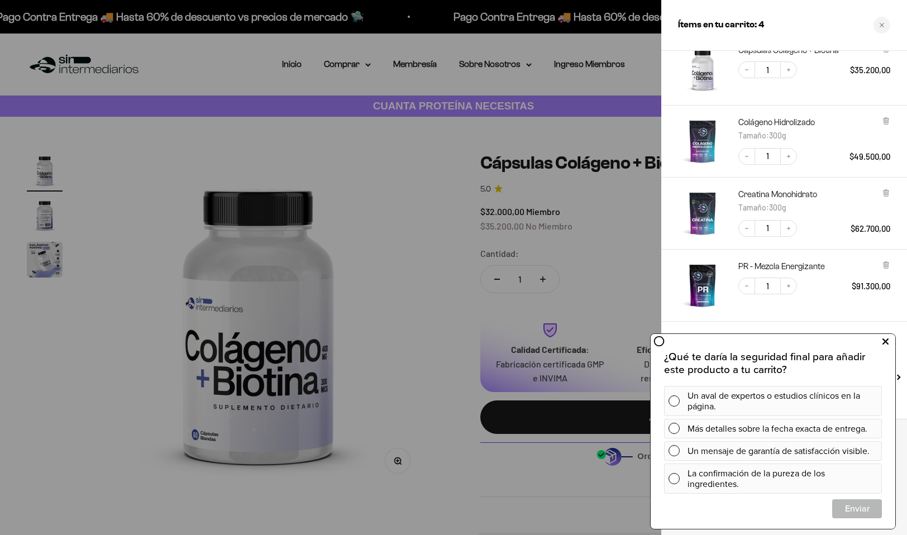
click at [883, 343] on icon at bounding box center [885, 341] width 6 height 15
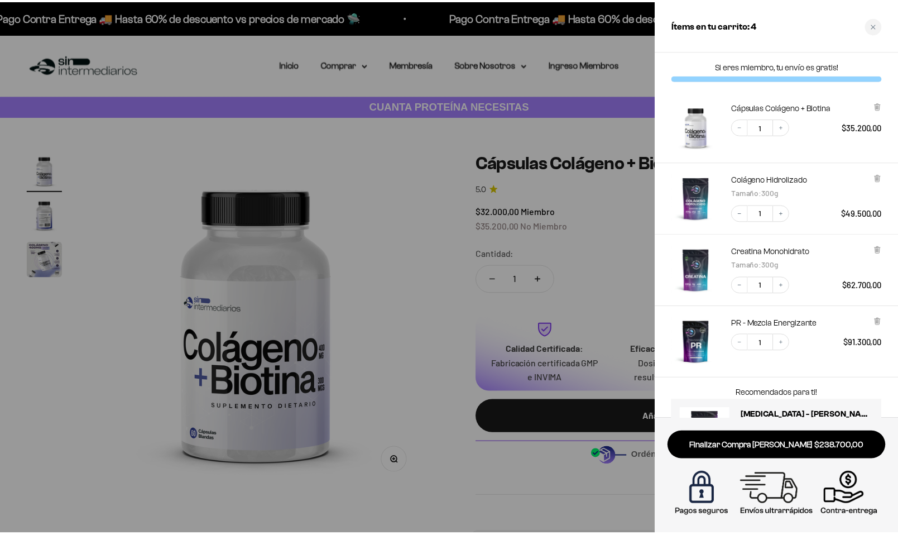
scroll to position [0, 0]
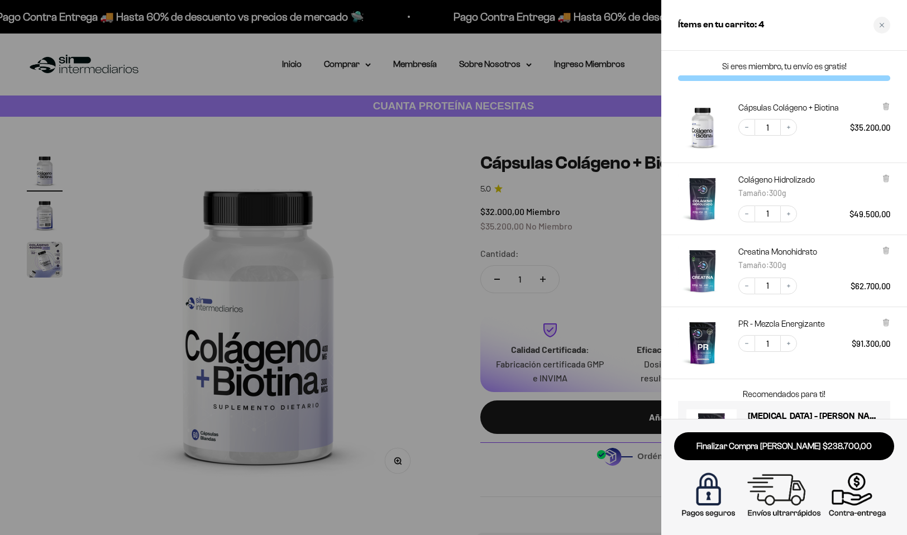
click at [890, 178] on div "Colágeno Hidrolizado Tamaño : 300g Decrease quantity 1 Increase quantity $49.50…" at bounding box center [784, 199] width 246 height 72
click at [885, 178] on icon at bounding box center [885, 179] width 4 height 6
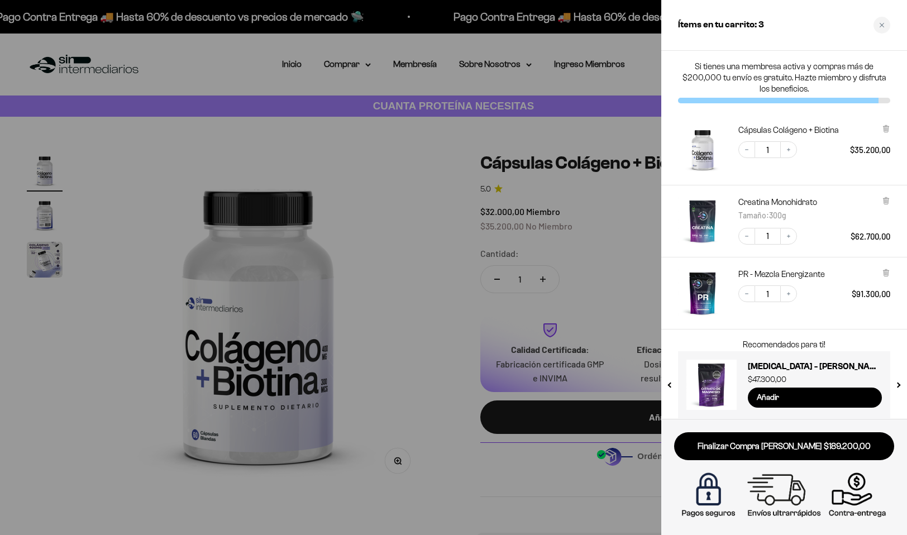
click at [365, 209] on div at bounding box center [453, 267] width 907 height 535
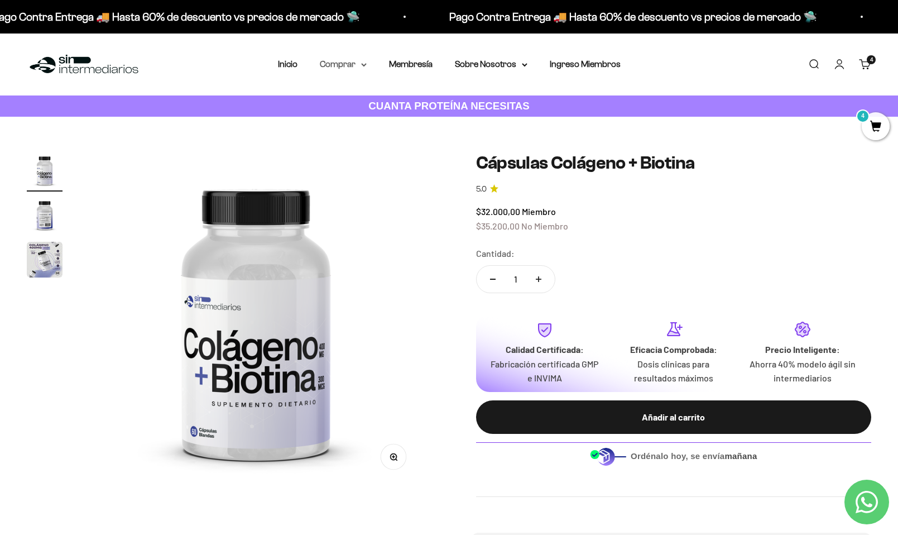
click at [360, 63] on summary "Comprar" at bounding box center [343, 64] width 47 height 15
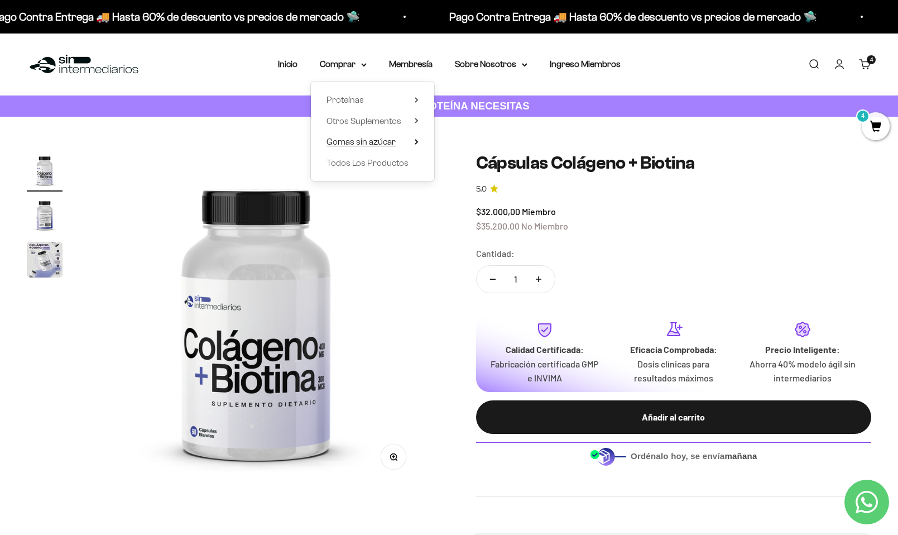
click at [390, 140] on span "Gomas sin azúcar" at bounding box center [361, 141] width 69 height 9
click at [414, 120] on summary "Otros Suplementos" at bounding box center [373, 121] width 92 height 15
click at [394, 138] on span "Gomas sin azúcar" at bounding box center [361, 141] width 69 height 9
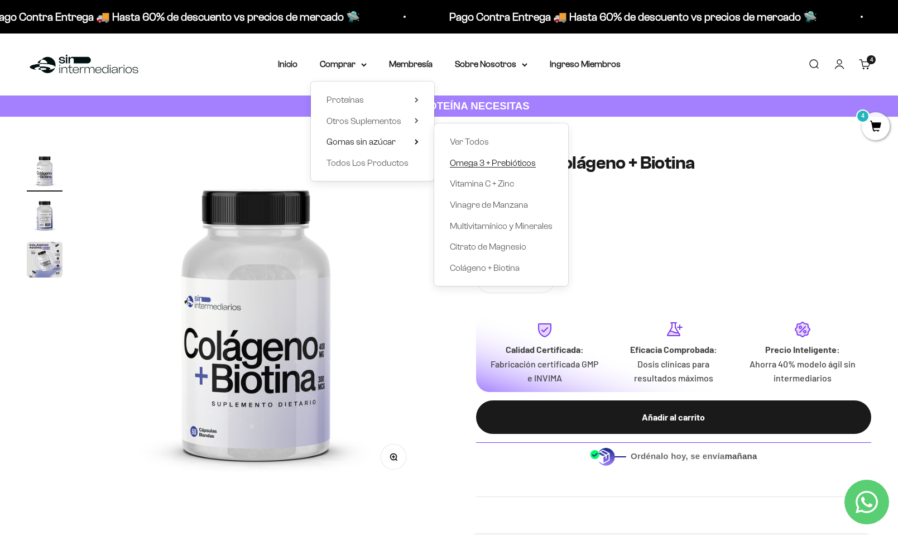
click at [494, 165] on span "Omega 3 + Prebióticos" at bounding box center [493, 162] width 86 height 9
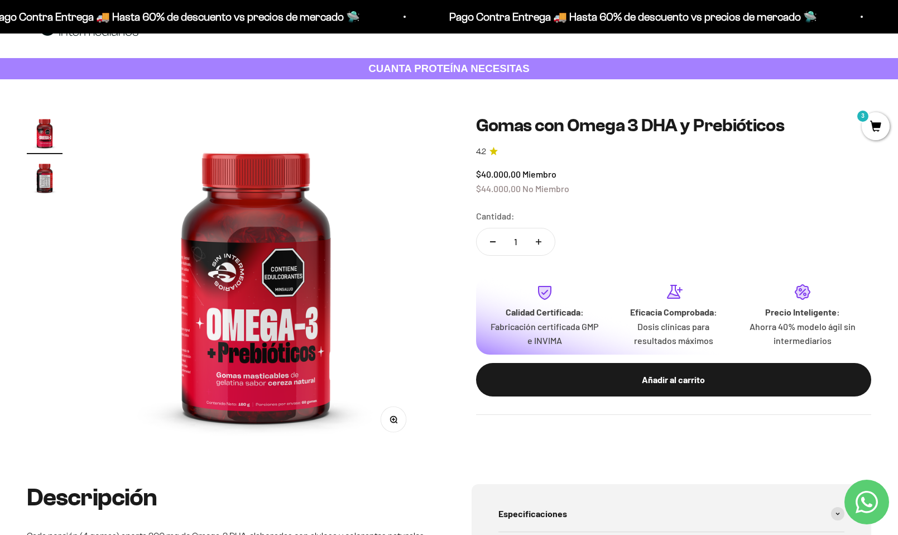
scroll to position [56, 0]
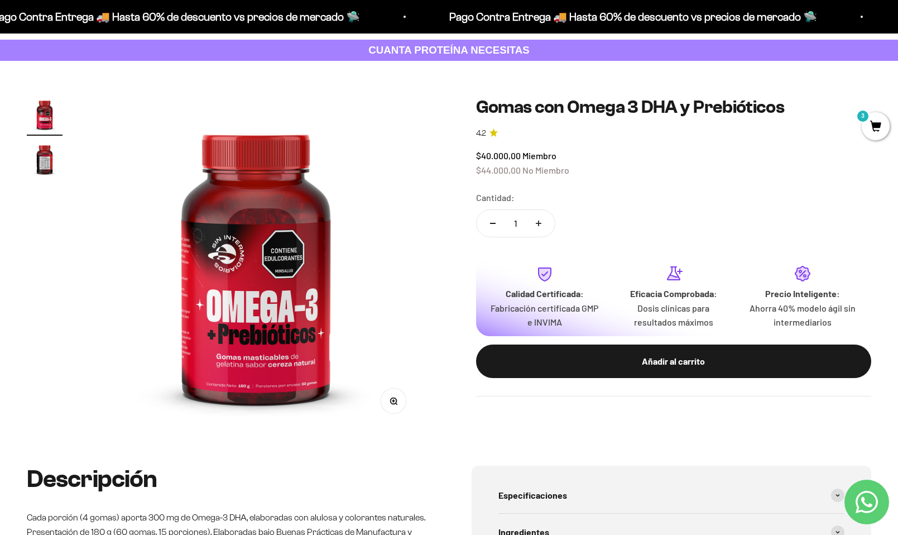
click at [54, 151] on img "Ir al artículo 2" at bounding box center [45, 159] width 36 height 36
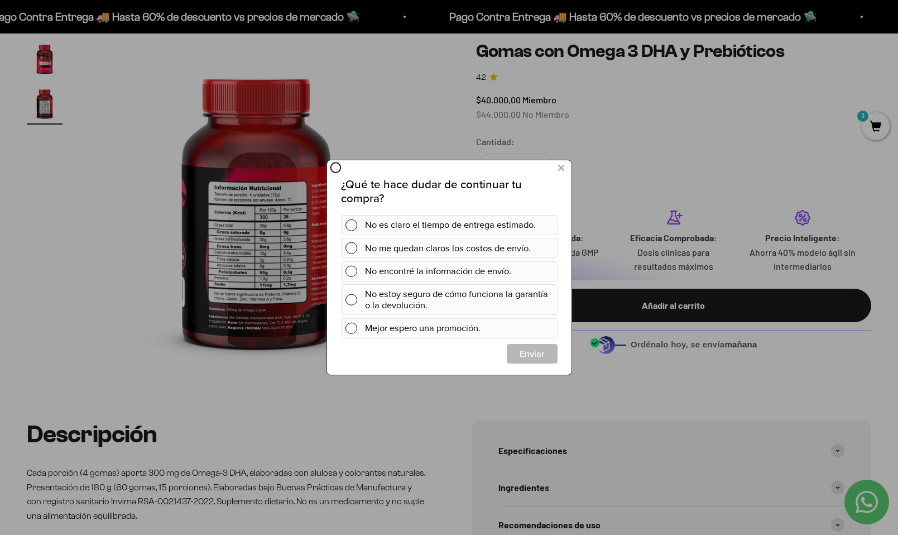
scroll to position [0, 0]
